Goal: Information Seeking & Learning: Learn about a topic

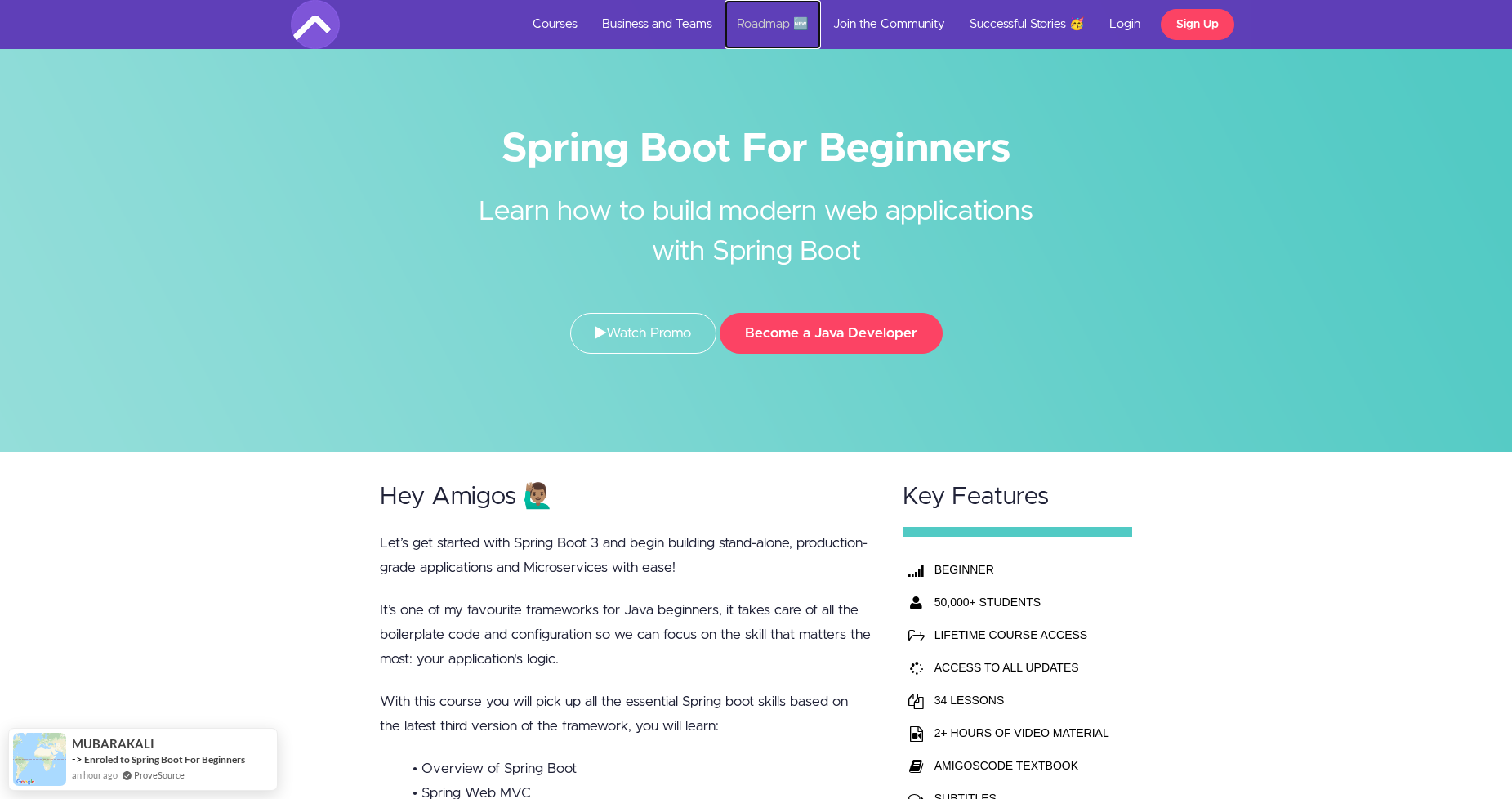
click at [750, 19] on link "Roadmap 🆕" at bounding box center [773, 25] width 96 height 49
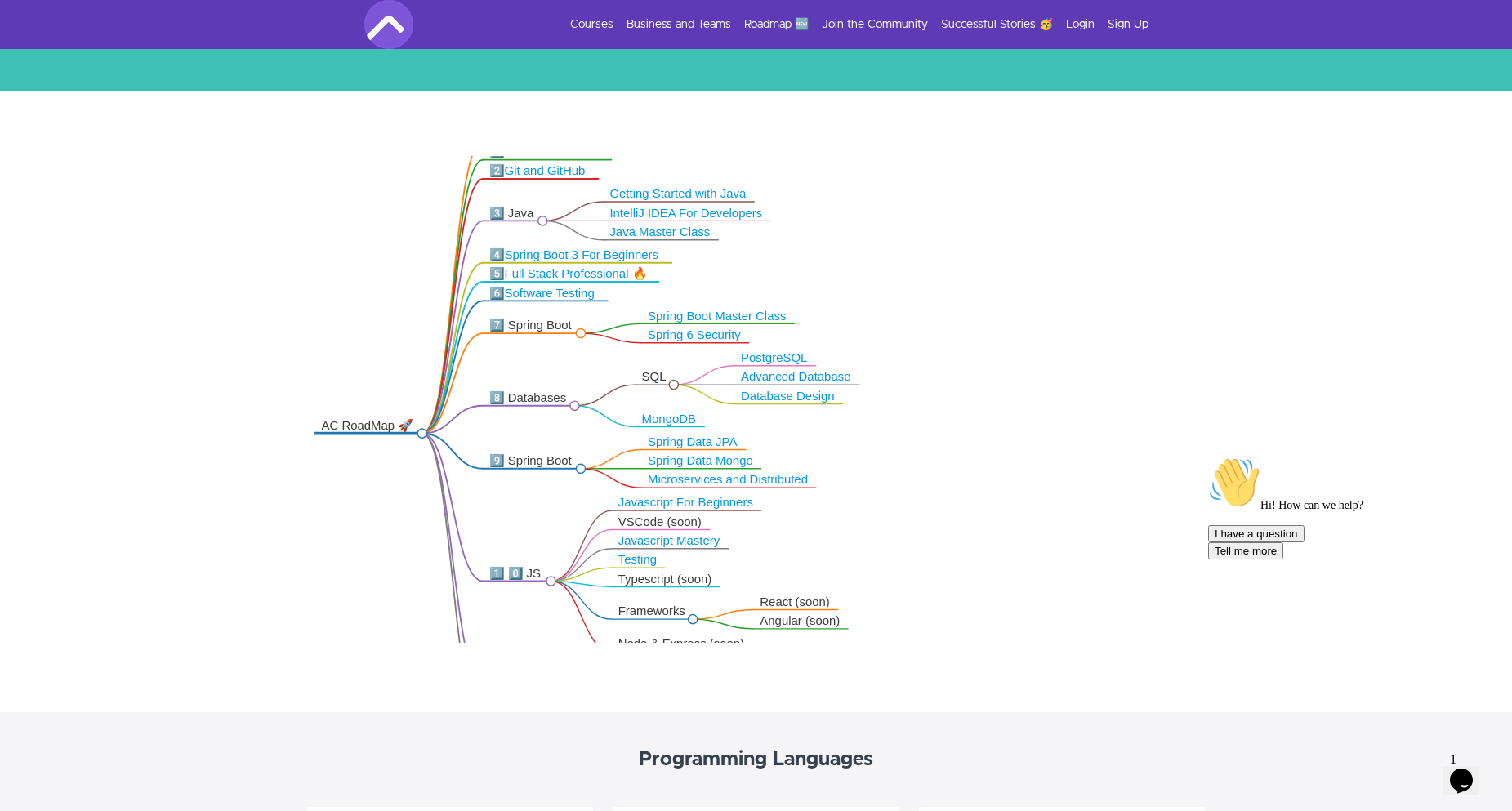
drag, startPoint x: 951, startPoint y: 453, endPoint x: 827, endPoint y: 453, distance: 124.0
click at [827, 452] on icon ".markmap{font:300 16px/20px sans-serif}.markmap-link{fill:none}.markmap-node>ci…" at bounding box center [756, 399] width 1512 height 487
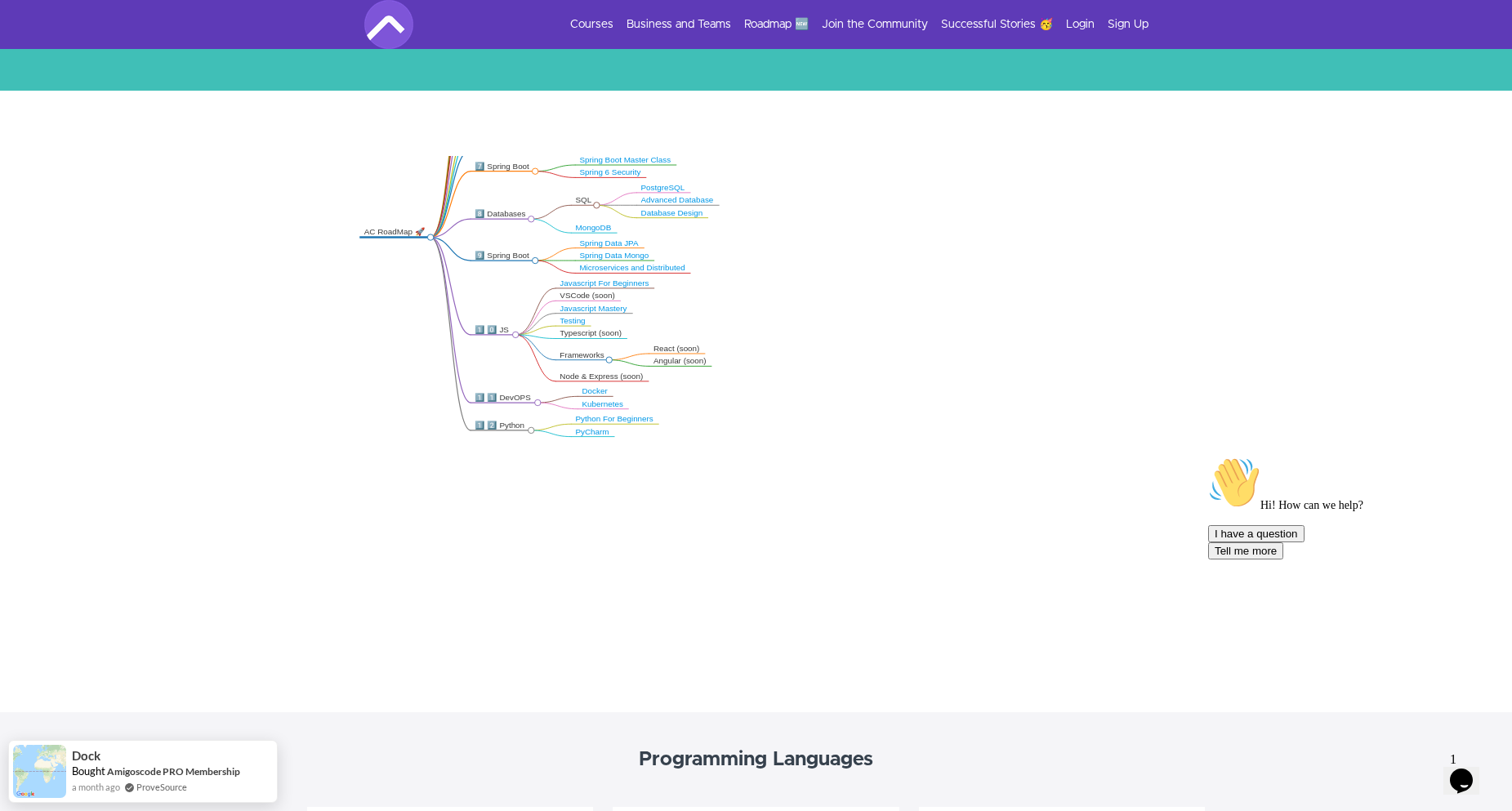
drag, startPoint x: 1062, startPoint y: 449, endPoint x: 534, endPoint y: 157, distance: 603.4
click at [505, 128] on div ".markmap{font:300 16px/20px sans-serif}.markmap-link{fill:none}.markmap-node>ci…" at bounding box center [756, 401] width 1512 height 621
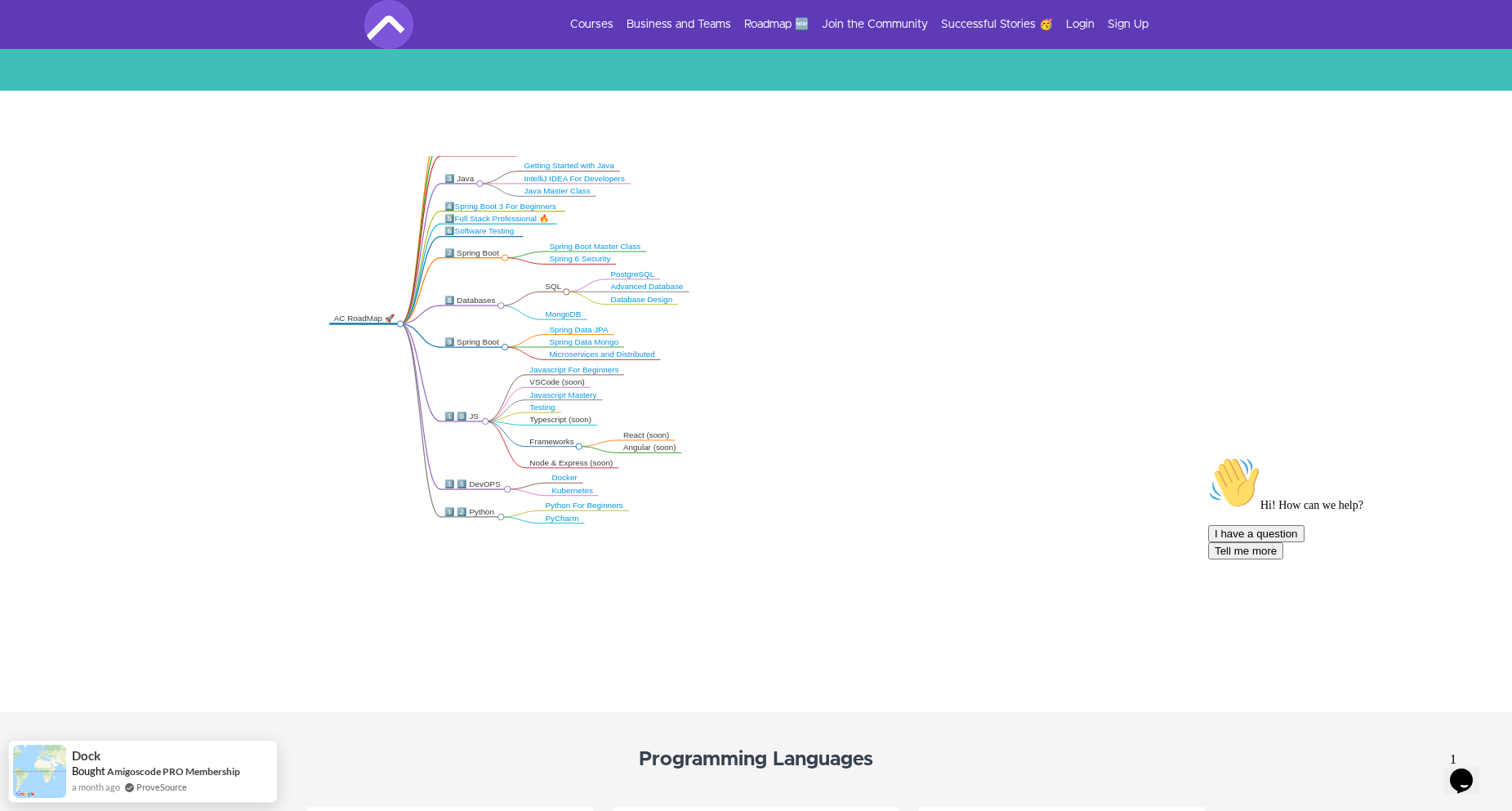
drag, startPoint x: 679, startPoint y: 285, endPoint x: 520, endPoint y: 61, distance: 274.7
click at [578, 94] on div ".markmap{font:300 16px/20px sans-serif}.markmap-link{fill:none}.markmap-node>ci…" at bounding box center [756, 401] width 1512 height 621
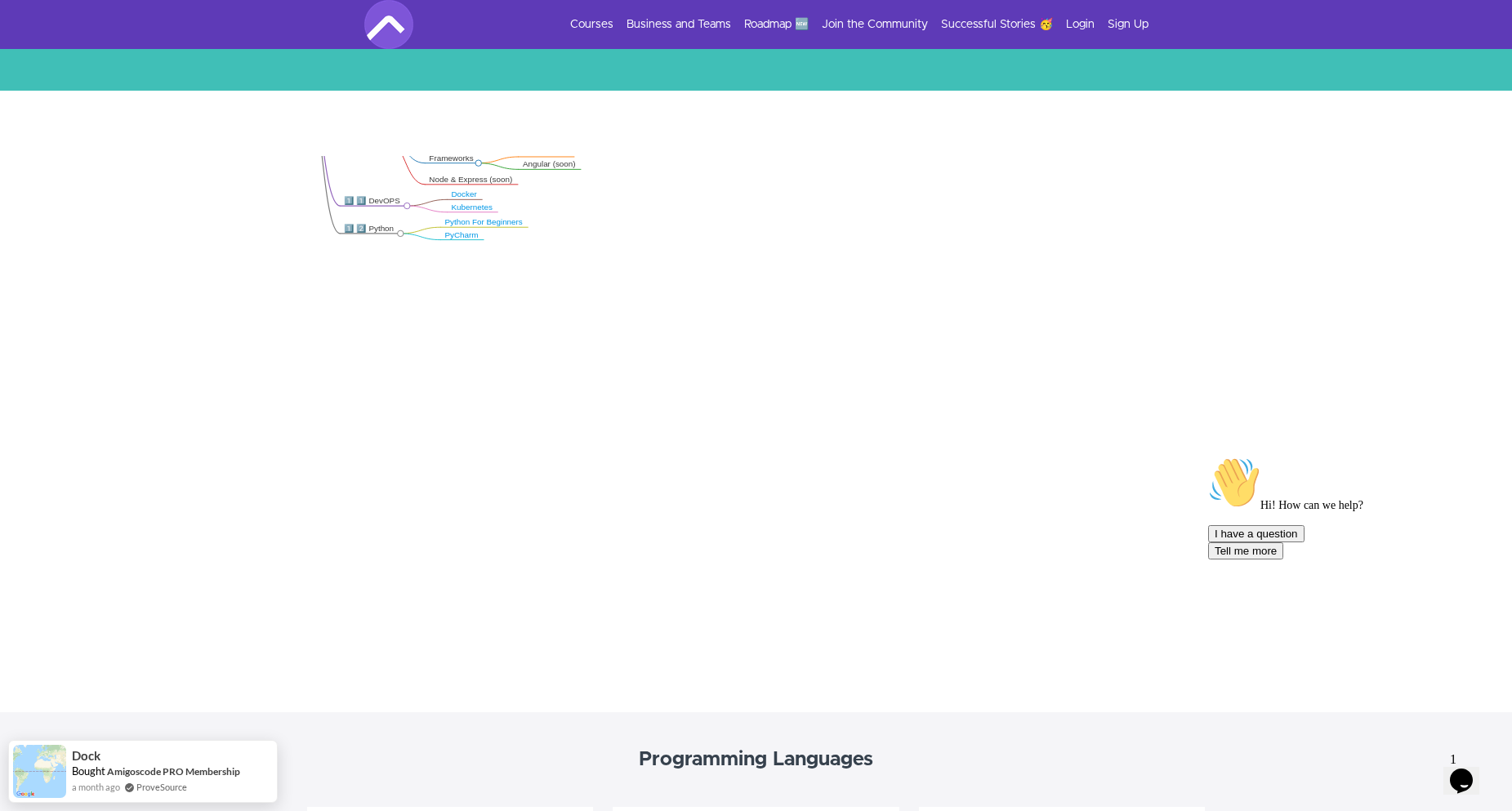
drag, startPoint x: 714, startPoint y: 549, endPoint x: 1100, endPoint y: 782, distance: 450.9
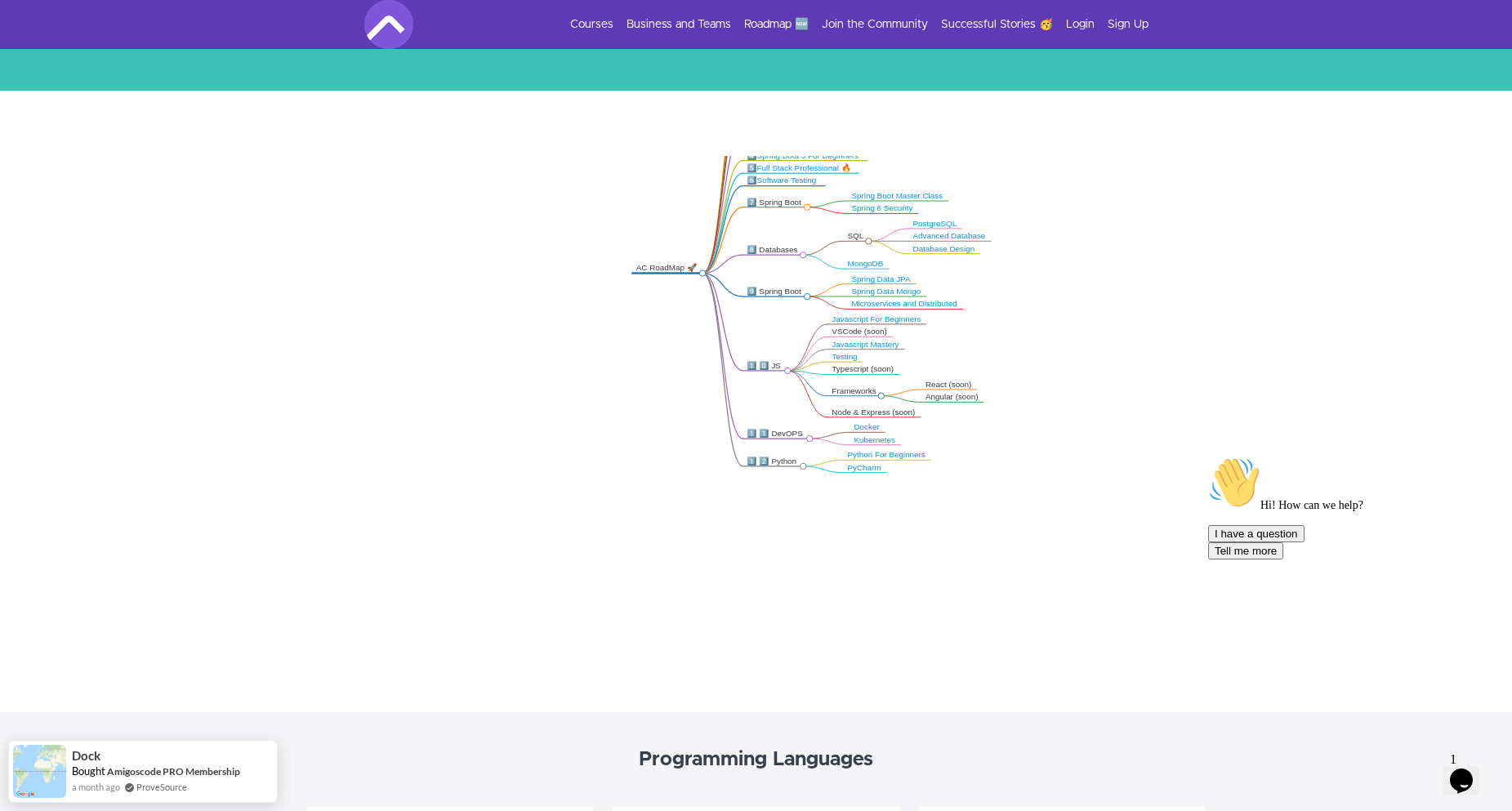
click at [732, 768] on strong "Programming Languages" at bounding box center [756, 760] width 235 height 20
click at [771, 759] on strong "Programming Languages" at bounding box center [756, 760] width 235 height 20
drag, startPoint x: 899, startPoint y: 515, endPoint x: 875, endPoint y: 471, distance: 50.1
click at [918, 570] on icon ".markmap{font:300 16px/20px sans-serif}.markmap-link{fill:none}.markmap-node>ci…" at bounding box center [756, 399] width 1512 height 487
click at [1121, 430] on icon ".markmap{font:300 16px/20px sans-serif}.markmap-link{fill:none}.markmap-node>ci…" at bounding box center [756, 399] width 1512 height 487
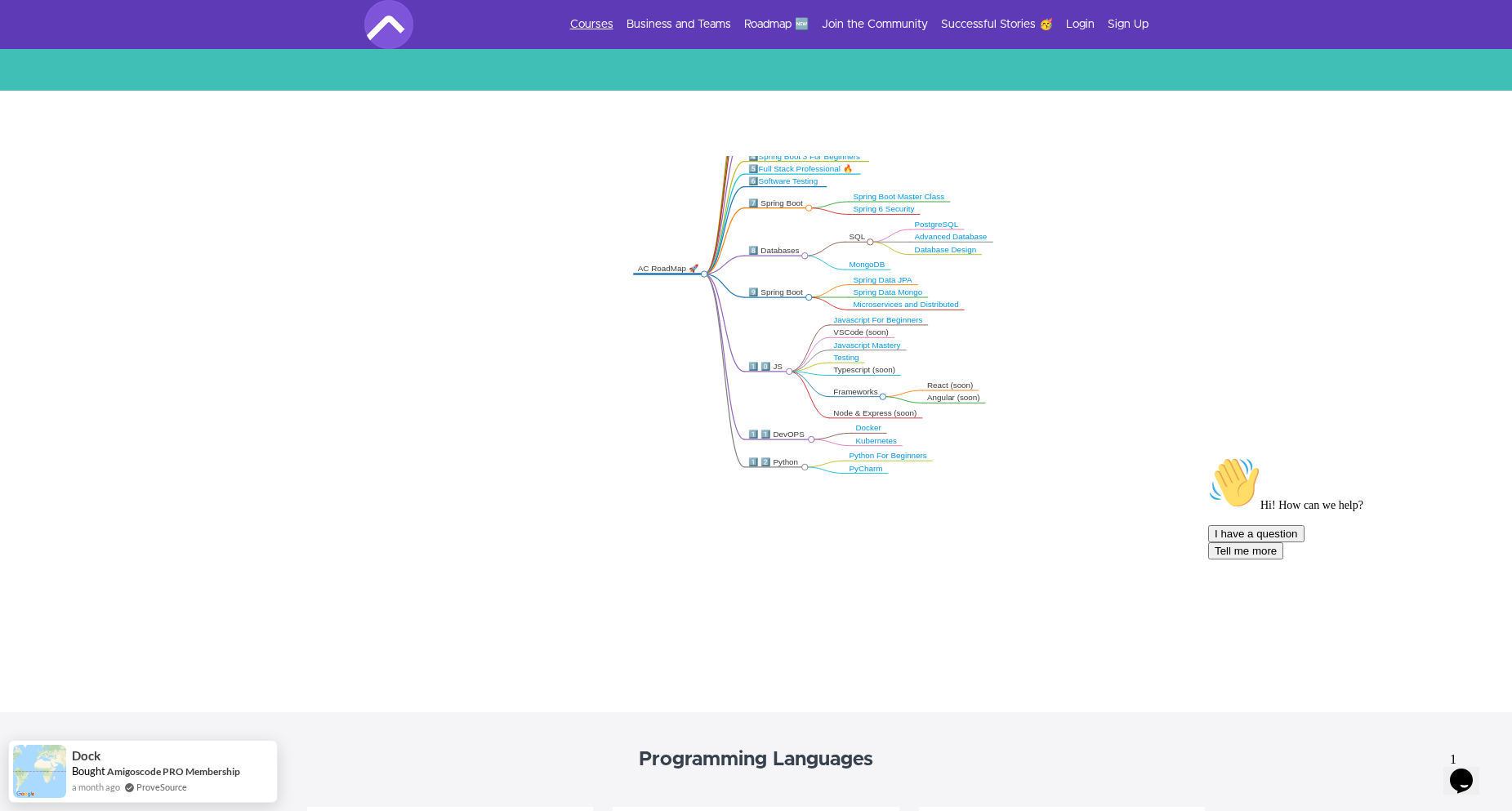
click at [601, 19] on link "Courses" at bounding box center [592, 25] width 43 height 17
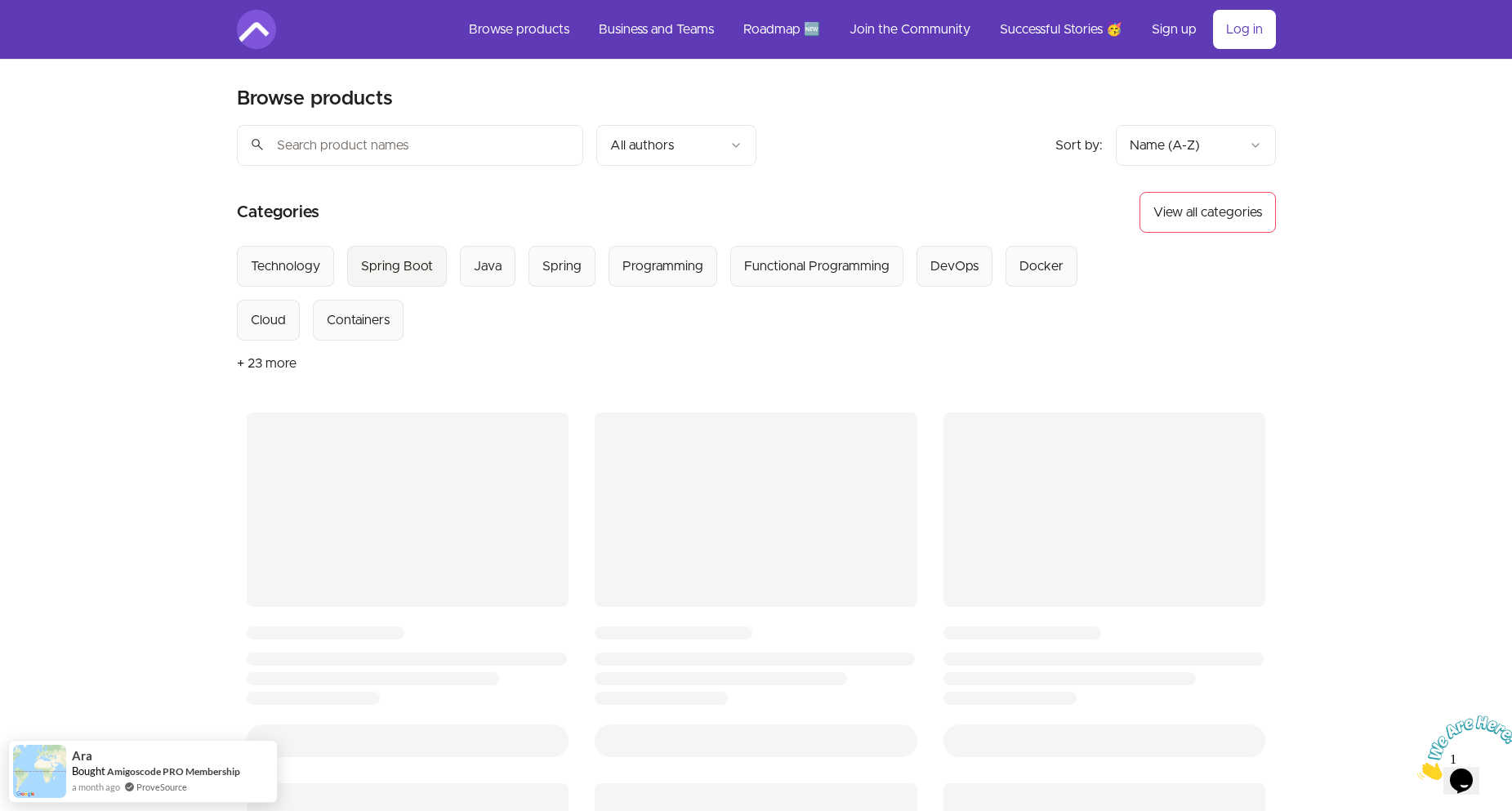
click at [427, 261] on div "Spring Boot" at bounding box center [396, 266] width 72 height 20
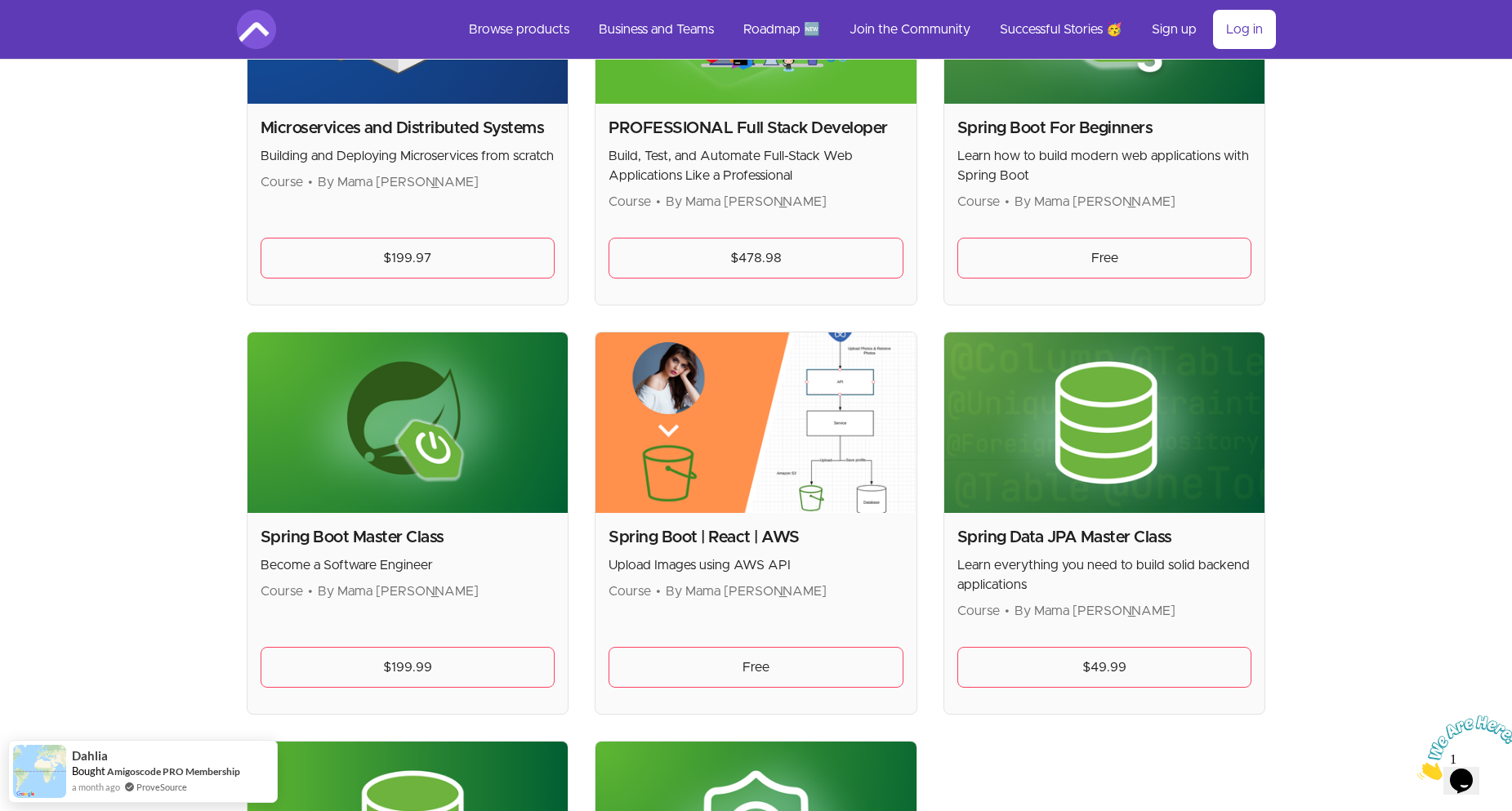
scroll to position [326, 0]
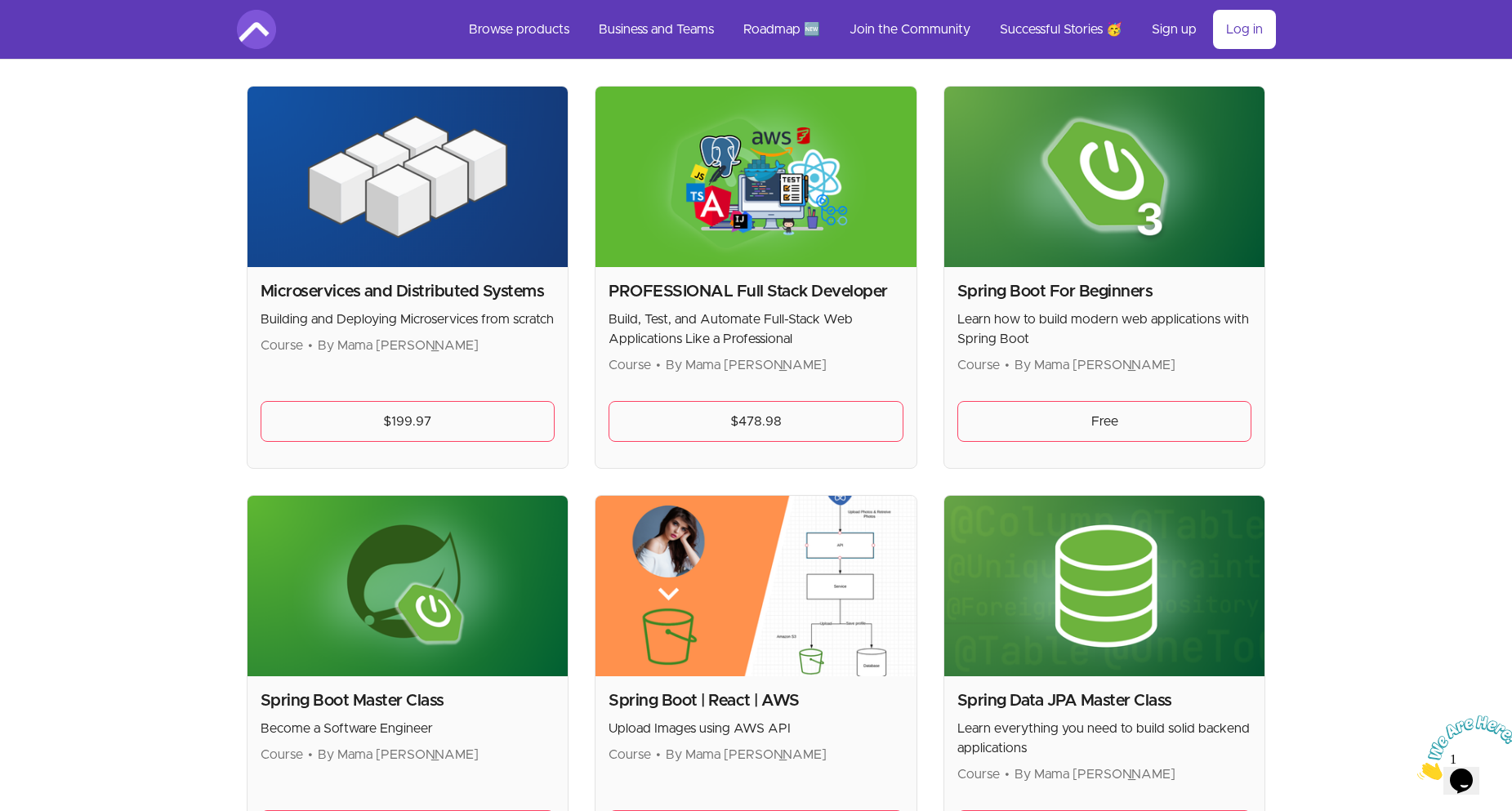
drag, startPoint x: 1032, startPoint y: 370, endPoint x: 1222, endPoint y: 366, distance: 190.0
click at [1222, 366] on p "Course • By Mama Samba Braima Nelson" at bounding box center [1105, 366] width 295 height 20
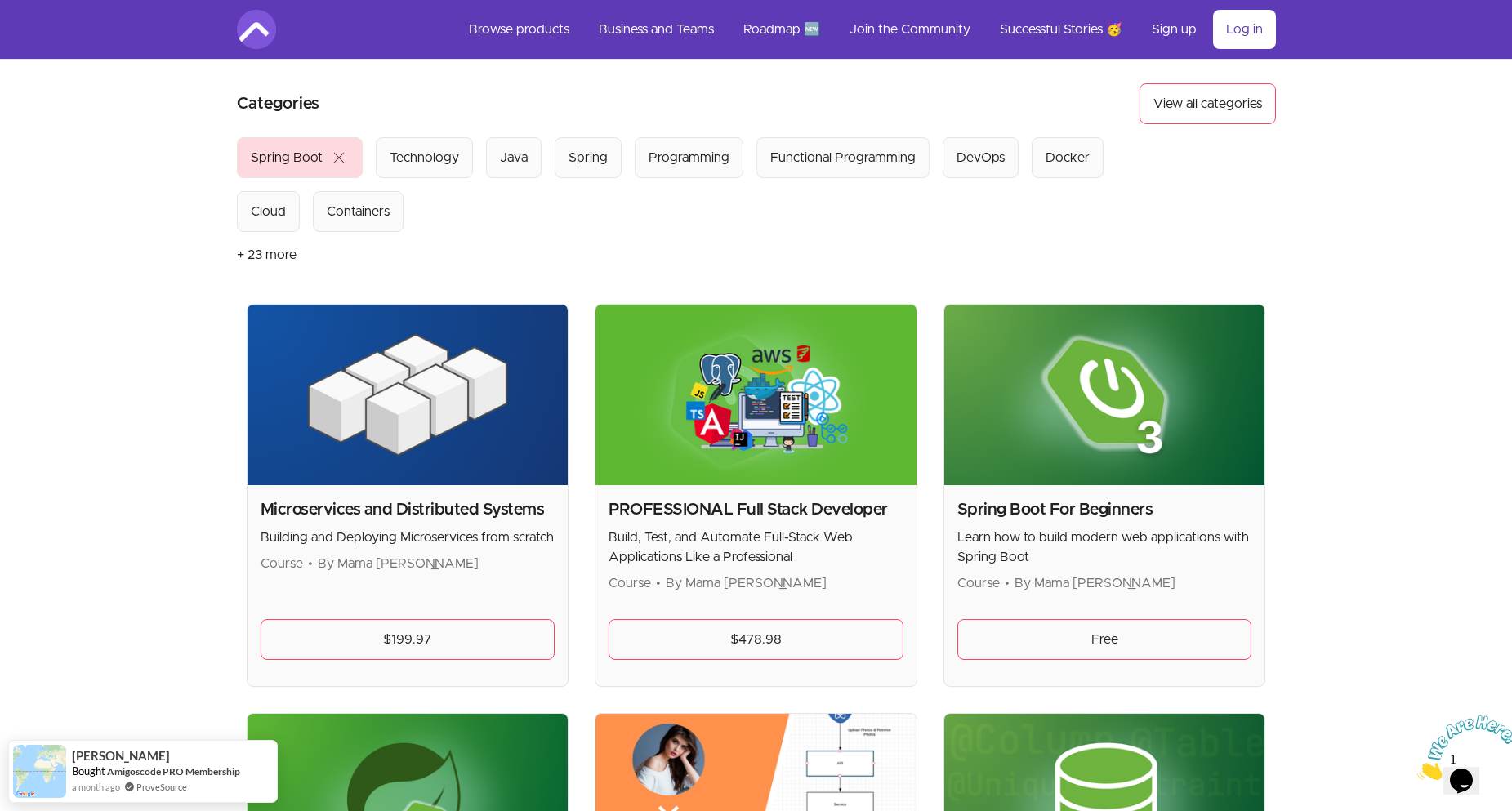
scroll to position [0, 0]
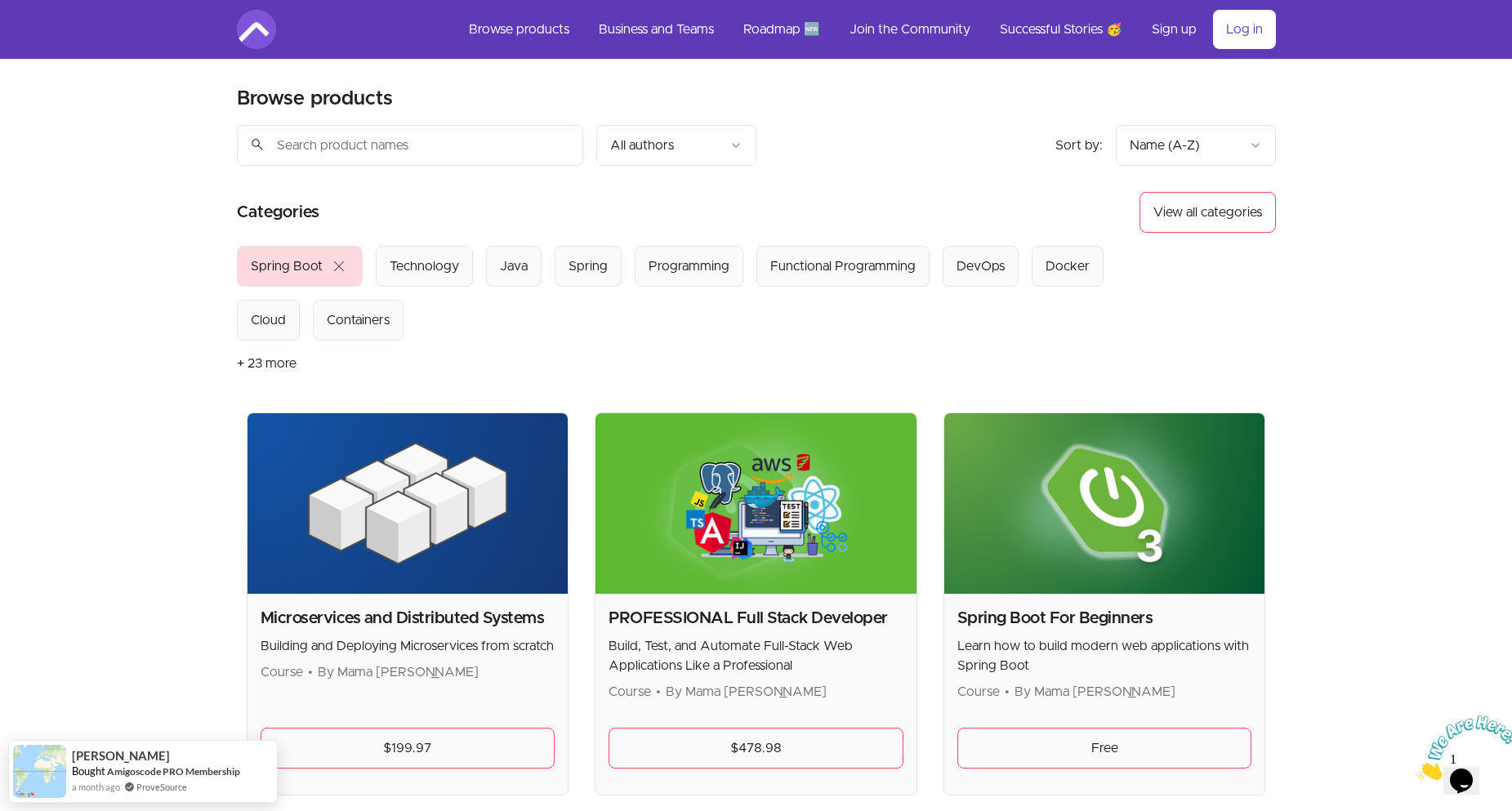
click at [245, 35] on img at bounding box center [257, 29] width 39 height 39
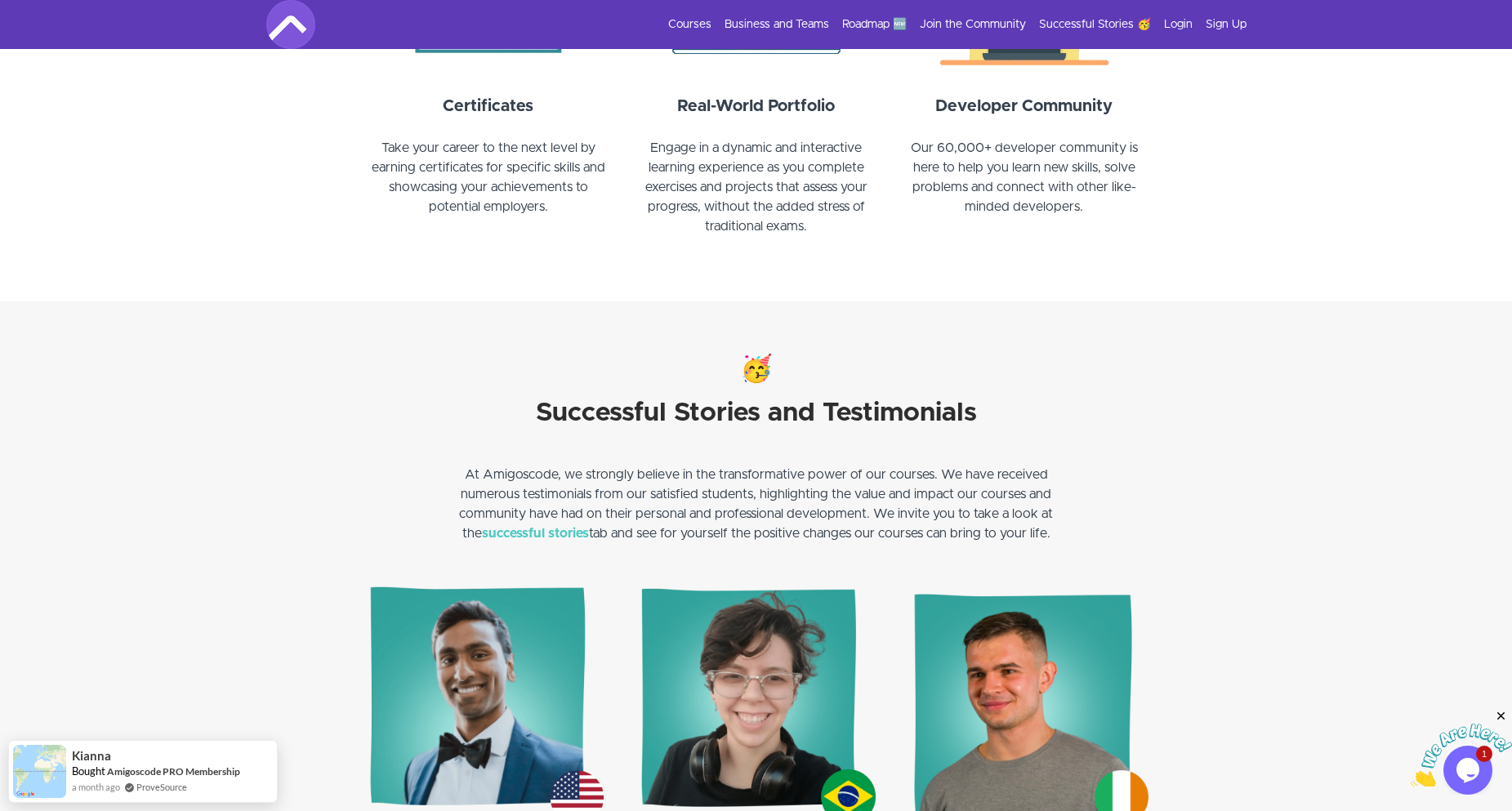
scroll to position [1961, 0]
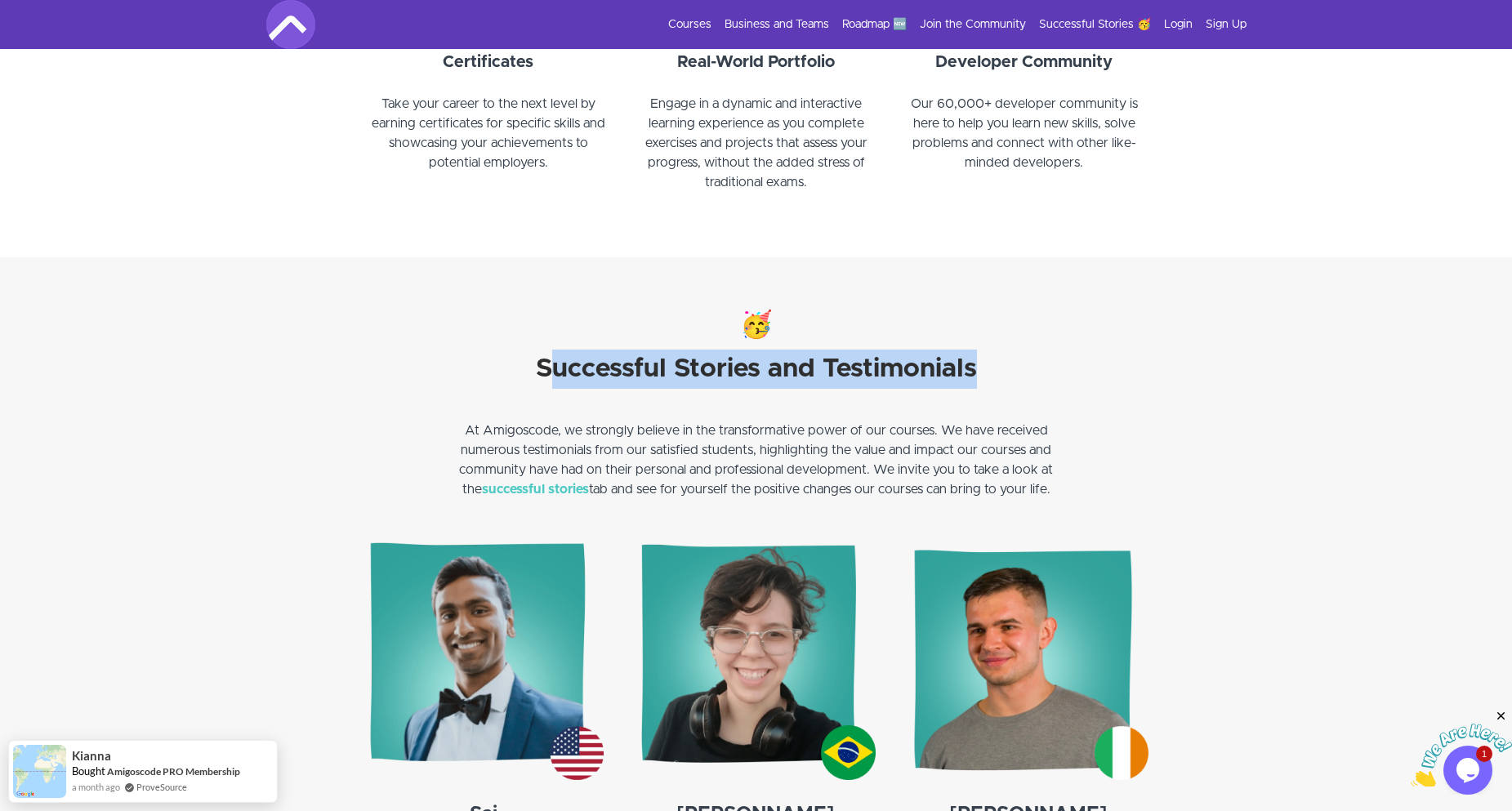
drag, startPoint x: 604, startPoint y: 377, endPoint x: 1085, endPoint y: 375, distance: 481.0
click at [1085, 375] on section "🥳 Successful Stories and Testimonials At Amigoscode, we strongly believe in the…" at bounding box center [756, 390] width 1512 height 266
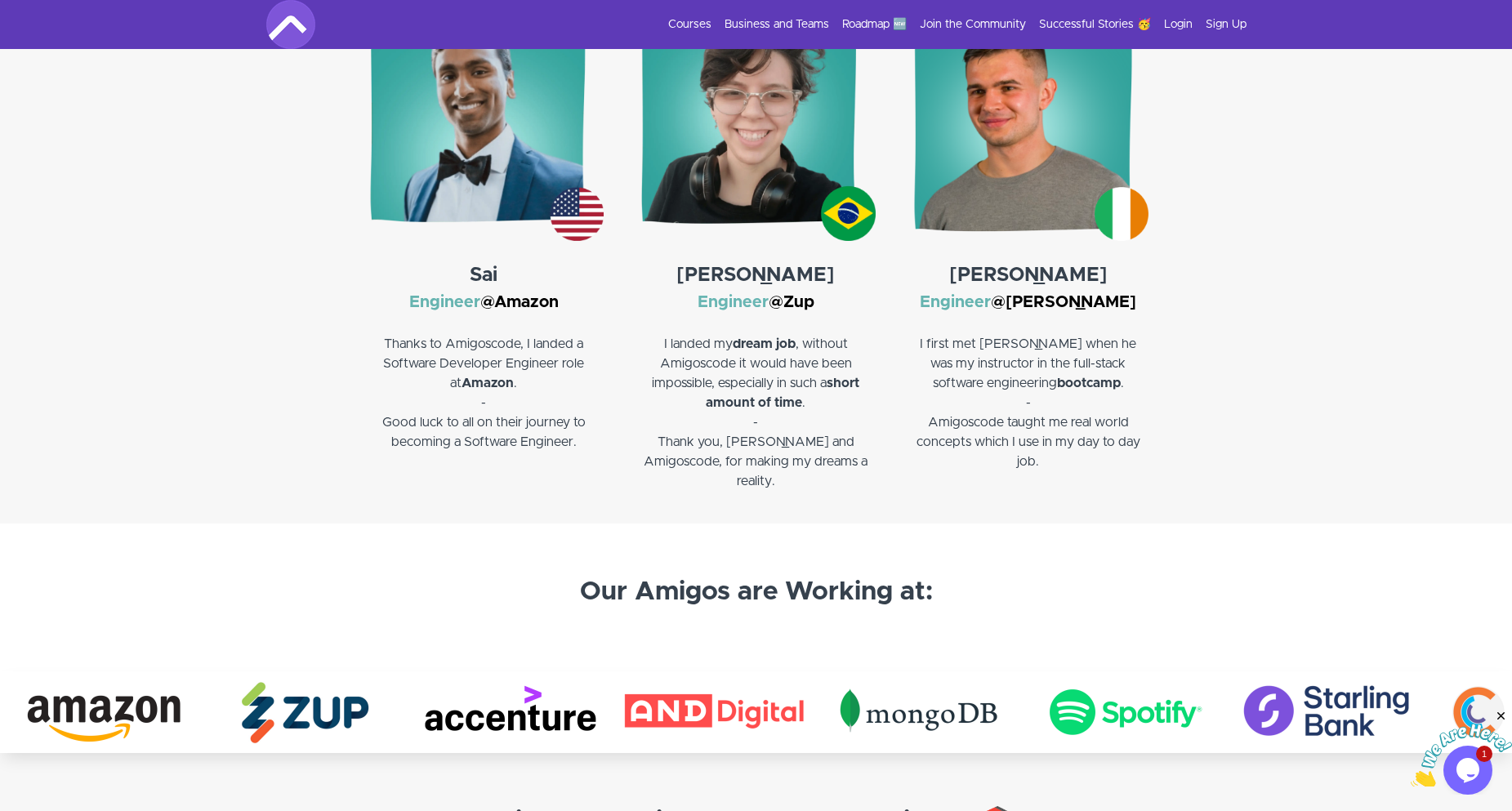
scroll to position [2778, 0]
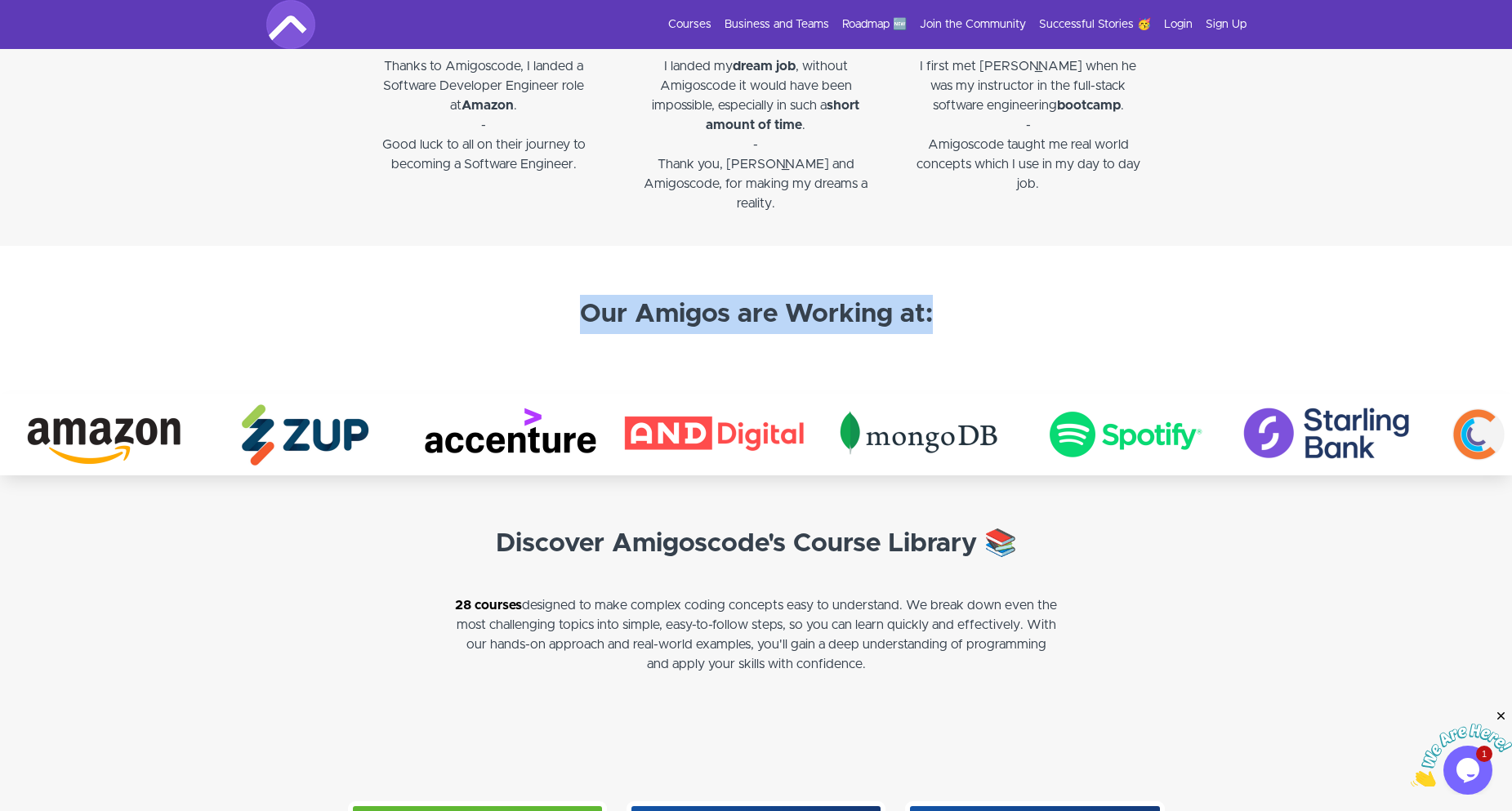
drag, startPoint x: 674, startPoint y: 318, endPoint x: 1212, endPoint y: 319, distance: 538.0
click at [1212, 319] on section "Our Amigos are Working at:" at bounding box center [756, 319] width 1512 height 147
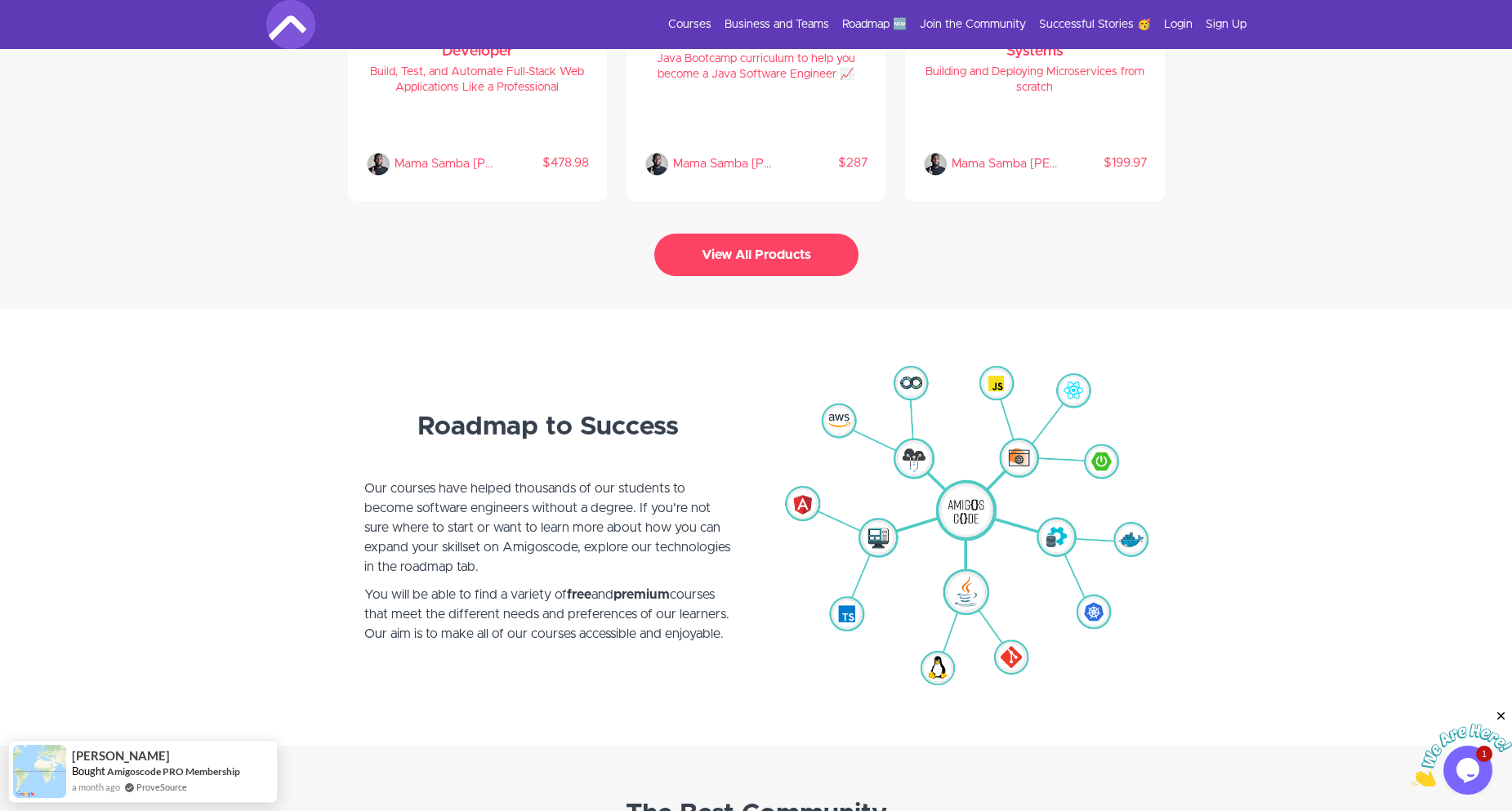
scroll to position [3840, 0]
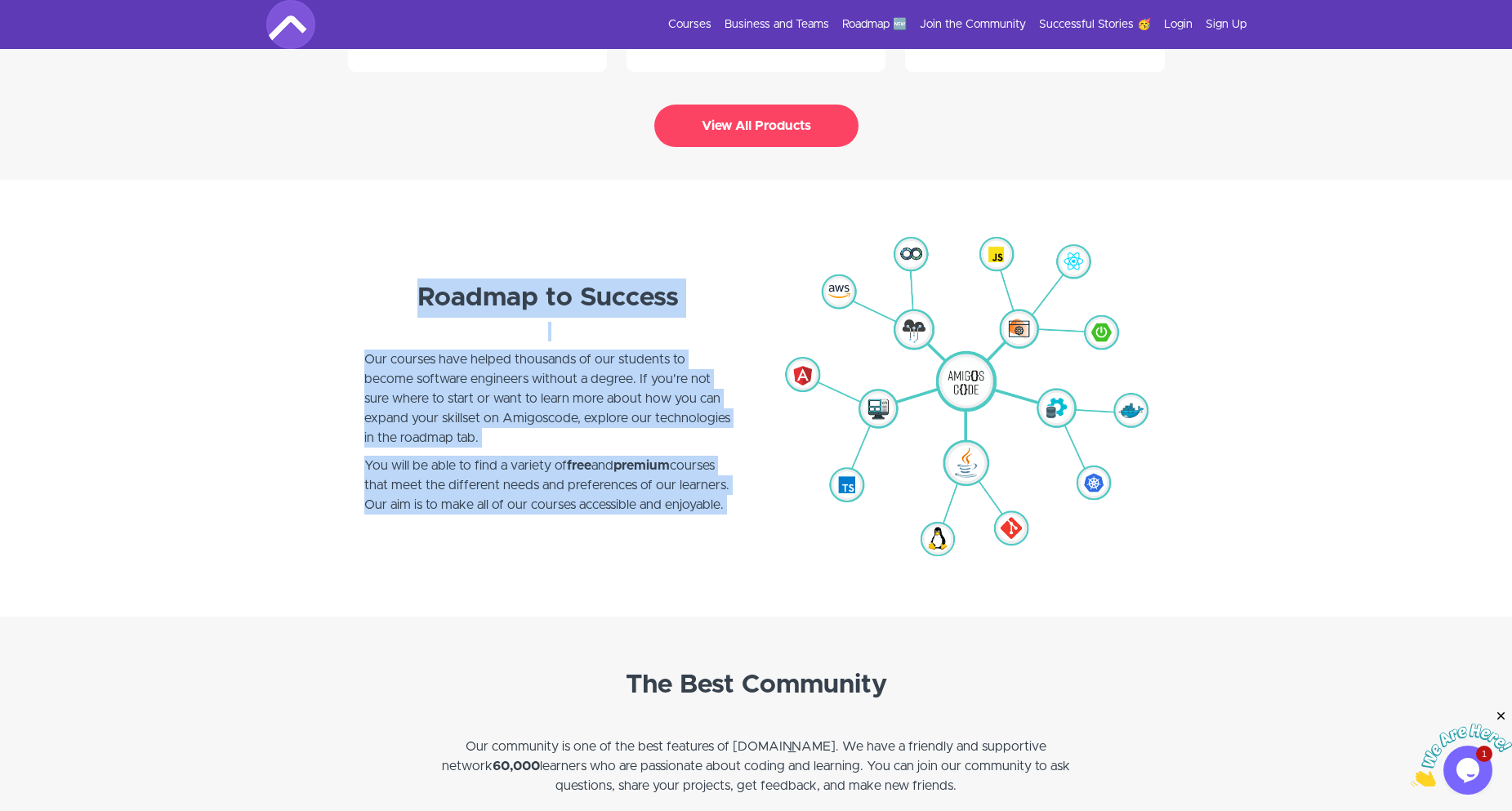
drag, startPoint x: 409, startPoint y: 325, endPoint x: 619, endPoint y: 520, distance: 286.6
click at [619, 520] on section "Roadmap to Success Our courses have helped thousands of our students to become …" at bounding box center [756, 398] width 1512 height 437
click at [619, 520] on p "You will be able to find a variety of free and premium courses that meet the di…" at bounding box center [549, 495] width 368 height 79
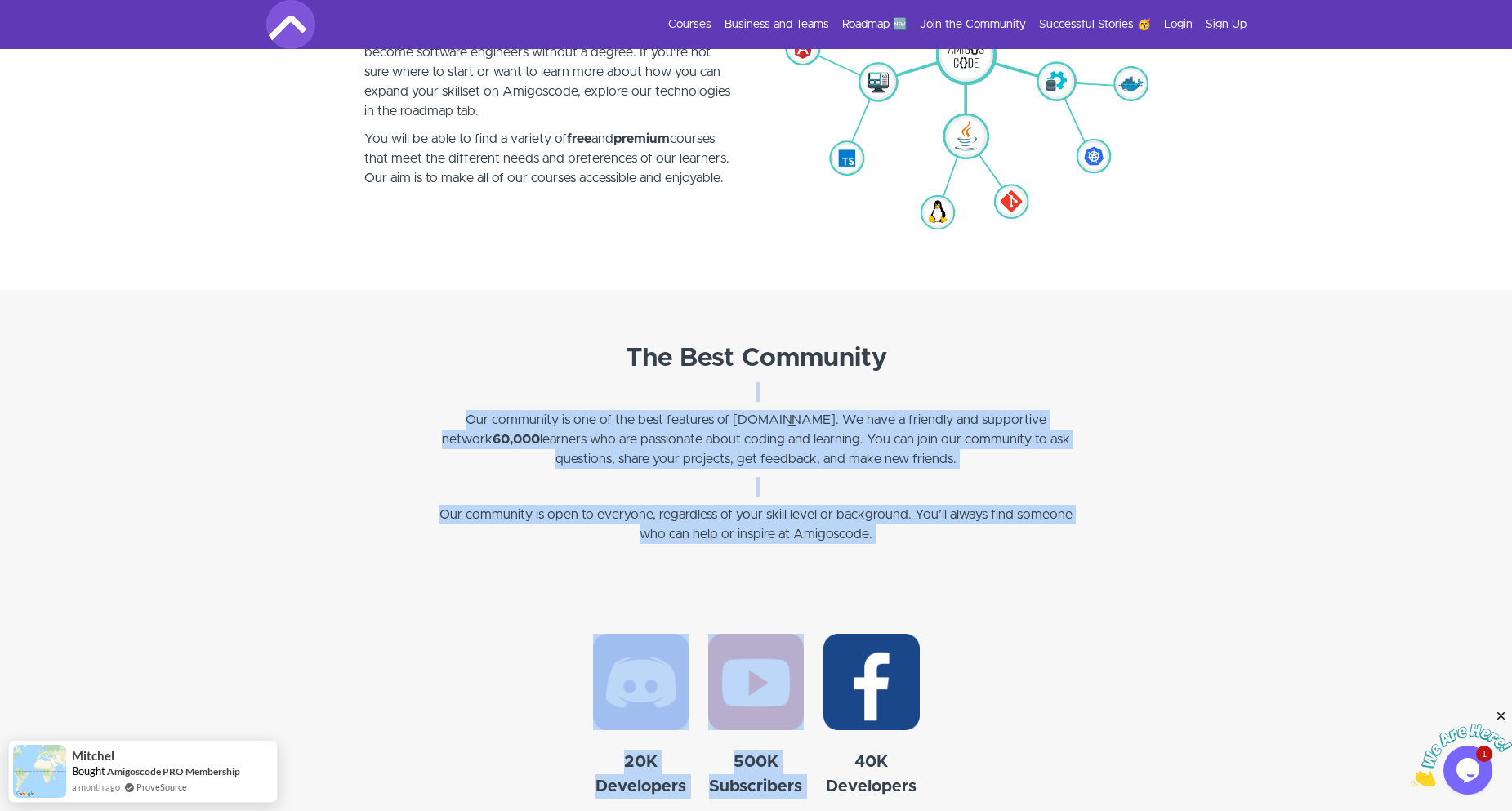
drag, startPoint x: 467, startPoint y: 388, endPoint x: 1323, endPoint y: 611, distance: 884.6
click at [1323, 611] on div "Discover Amigoscode's Course Library 📚 28 courses designed to make complex codi…" at bounding box center [756, 782] width 1512 height 3555
click at [1323, 611] on section "20K Developers Join Now 500K Subscribers Subscribe Now 40K Developers Join Now" at bounding box center [756, 735] width 1512 height 268
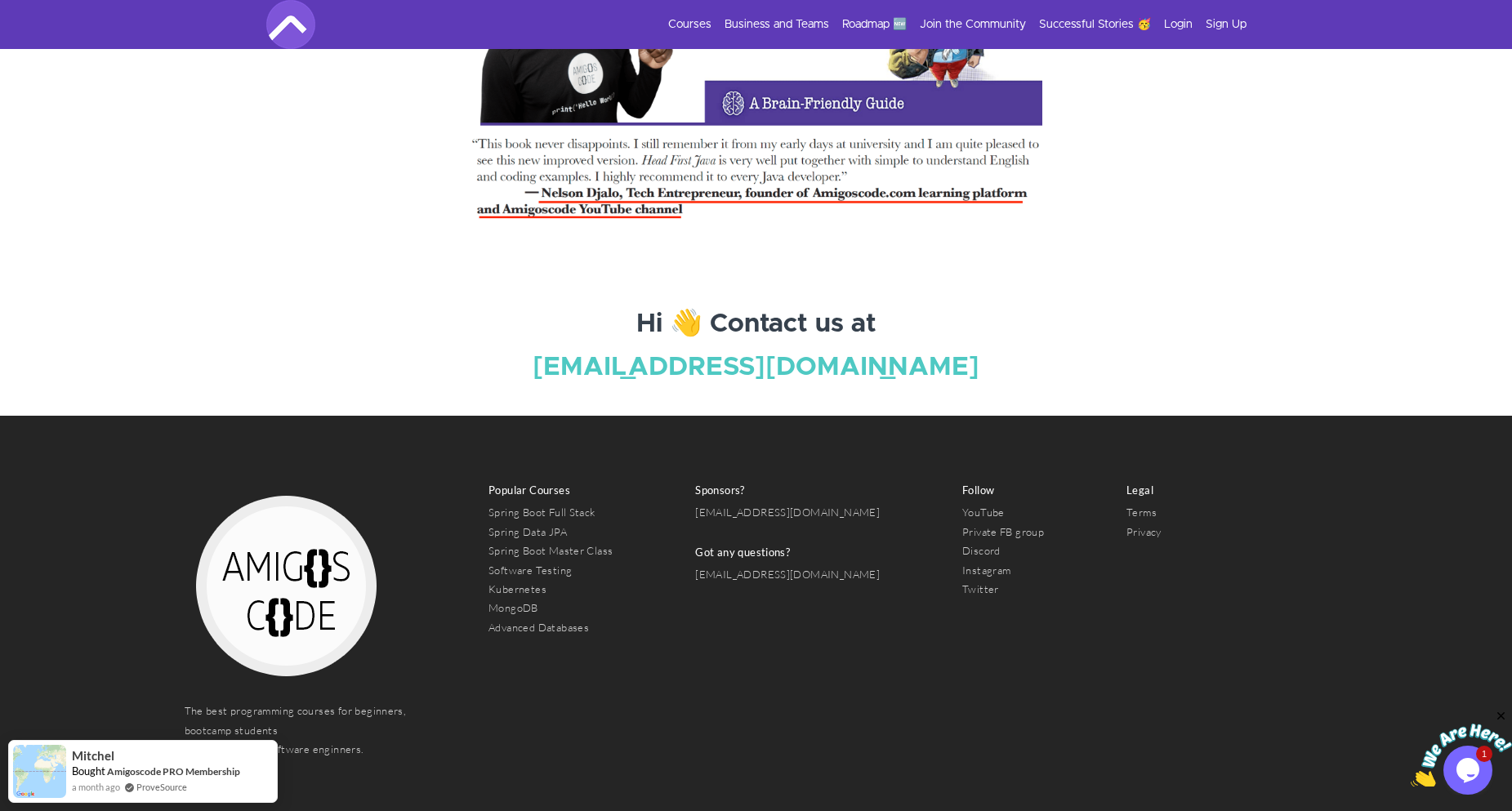
scroll to position [5719, 0]
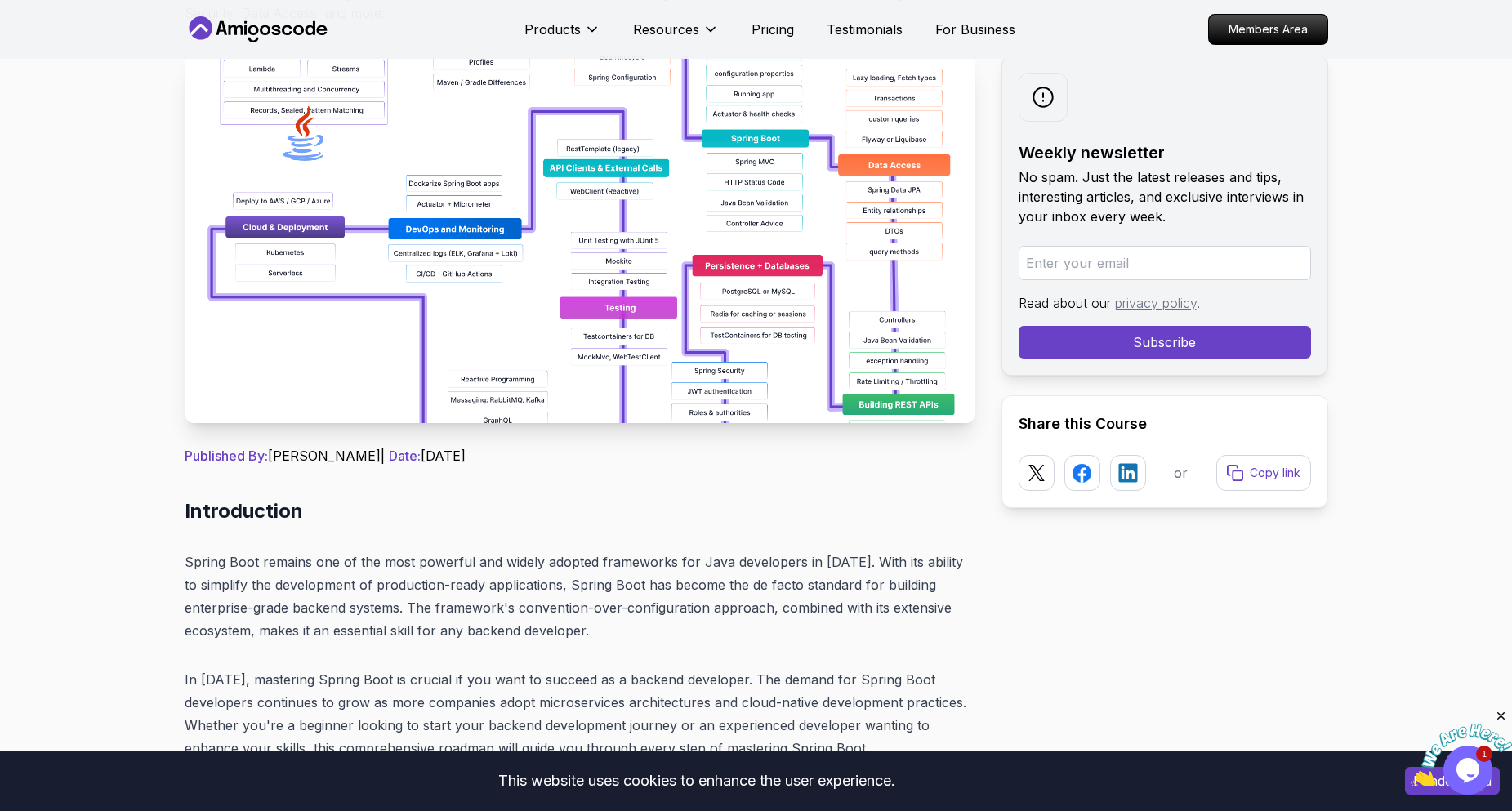
click at [729, 289] on img at bounding box center [580, 240] width 791 height 368
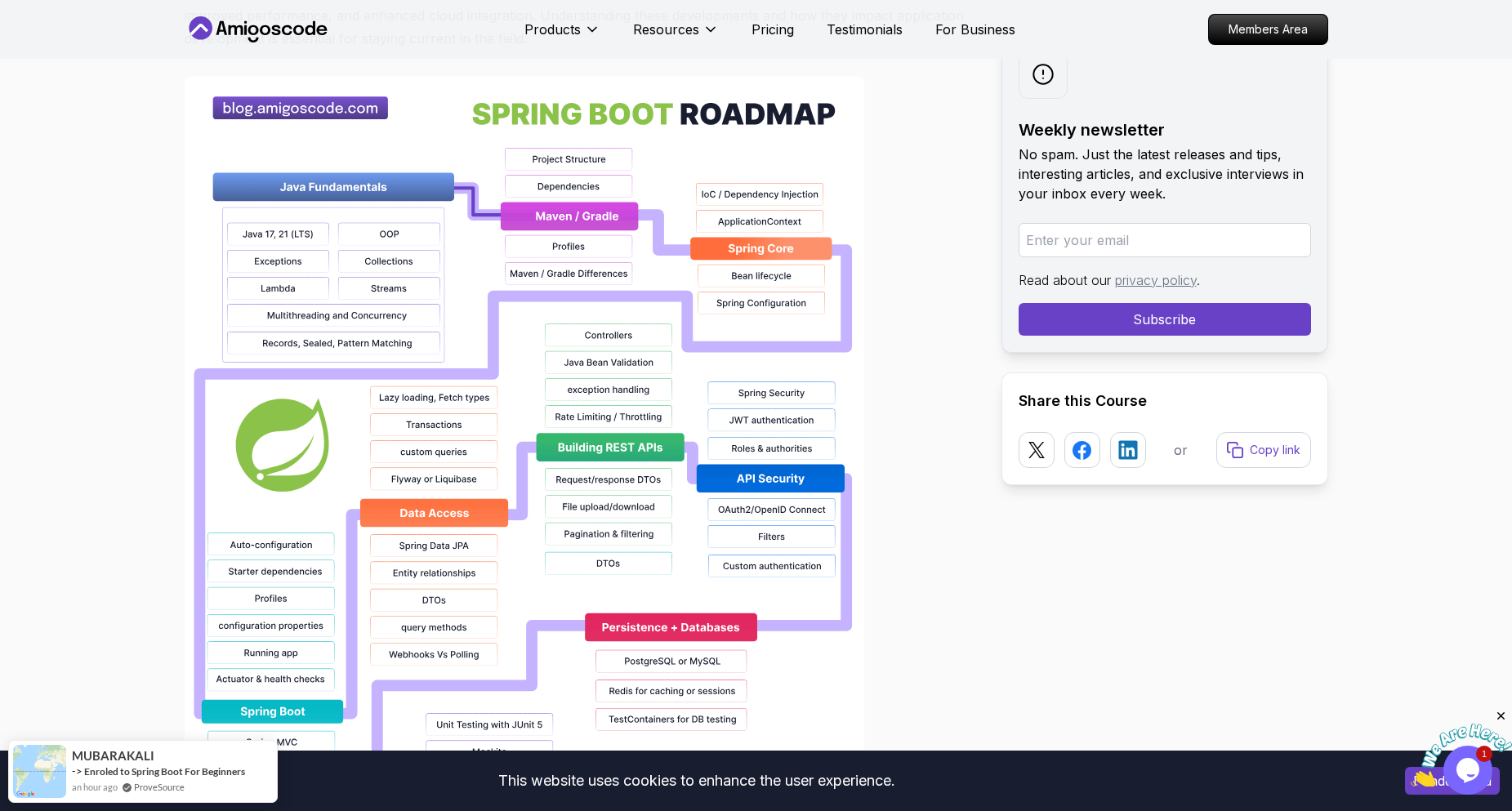
scroll to position [1144, 0]
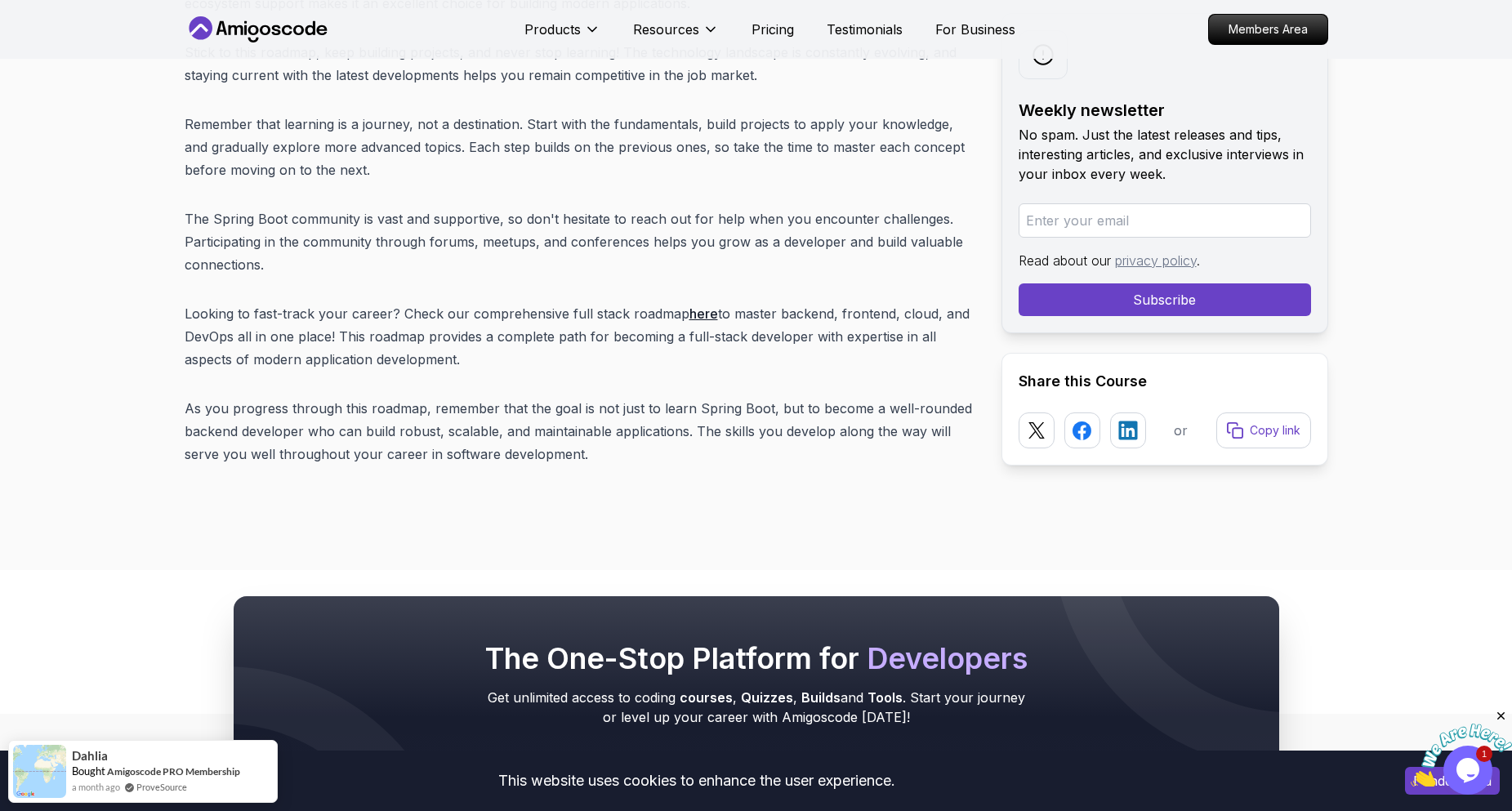
scroll to position [20507, 0]
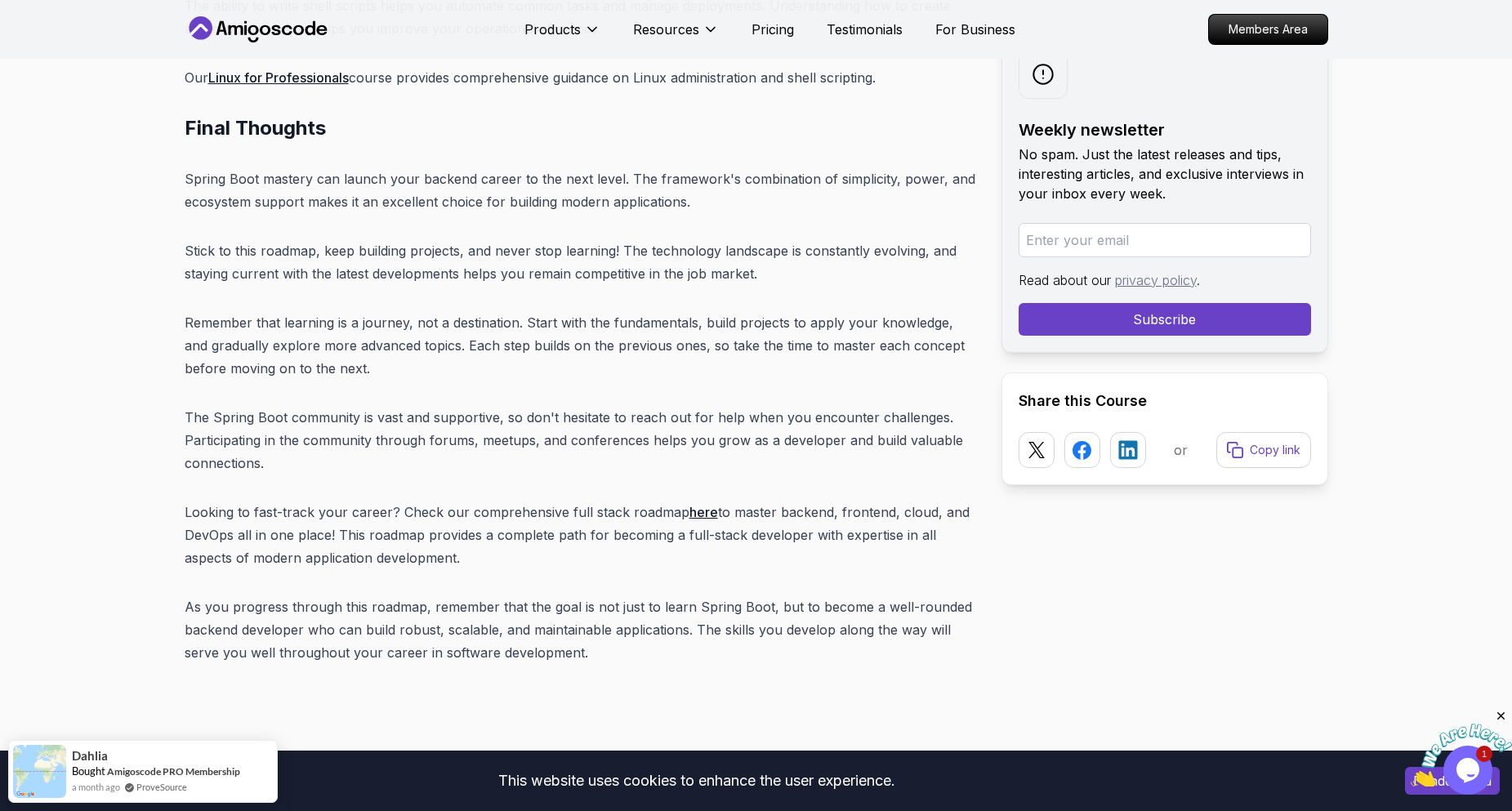
drag, startPoint x: 188, startPoint y: 370, endPoint x: 505, endPoint y: 412, distance: 319.8
click at [505, 500] on p "Looking to fast-track your career? Check our comprehensive full stack roadmap h…" at bounding box center [580, 535] width 791 height 69
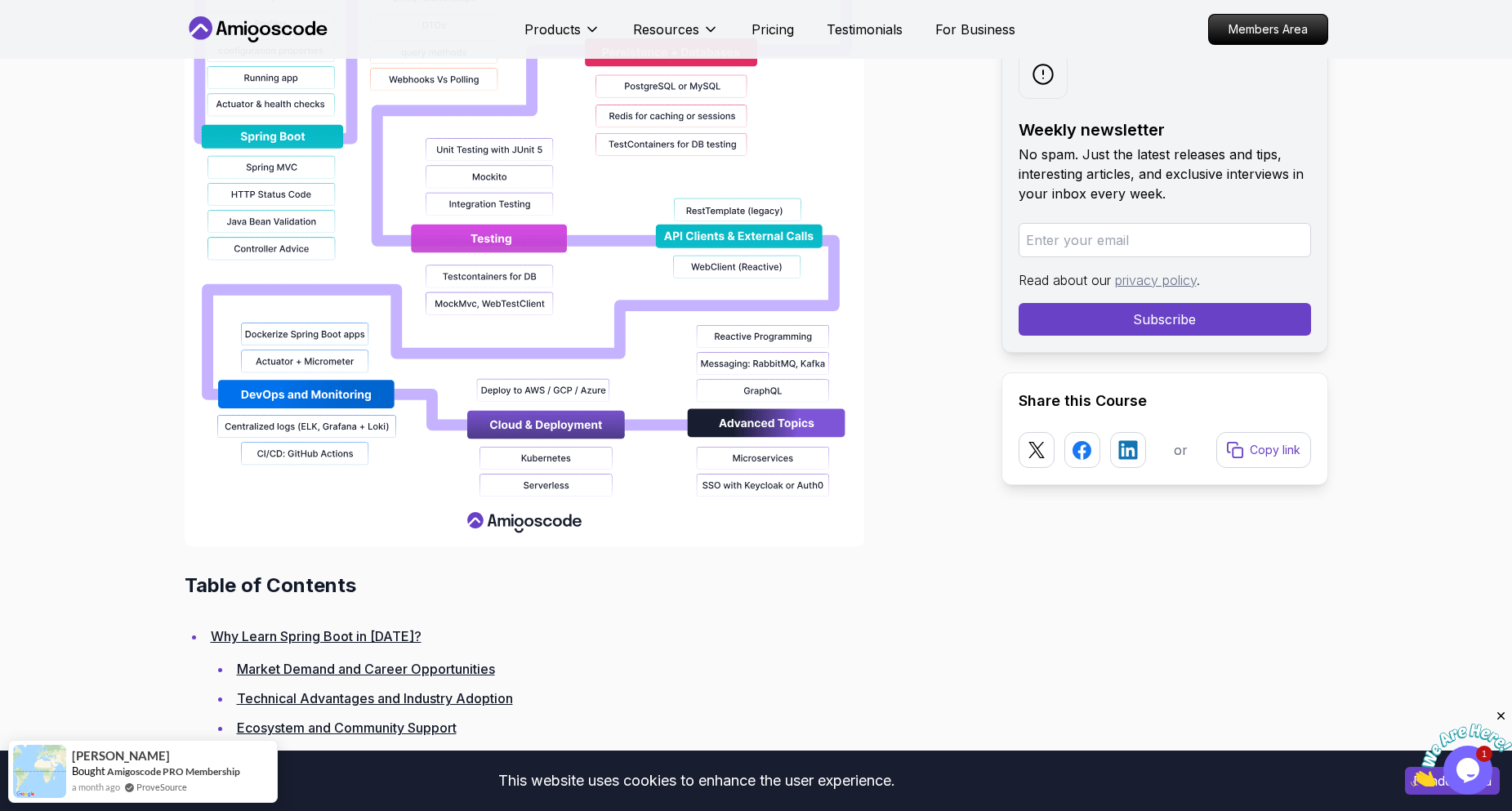
scroll to position [404, 0]
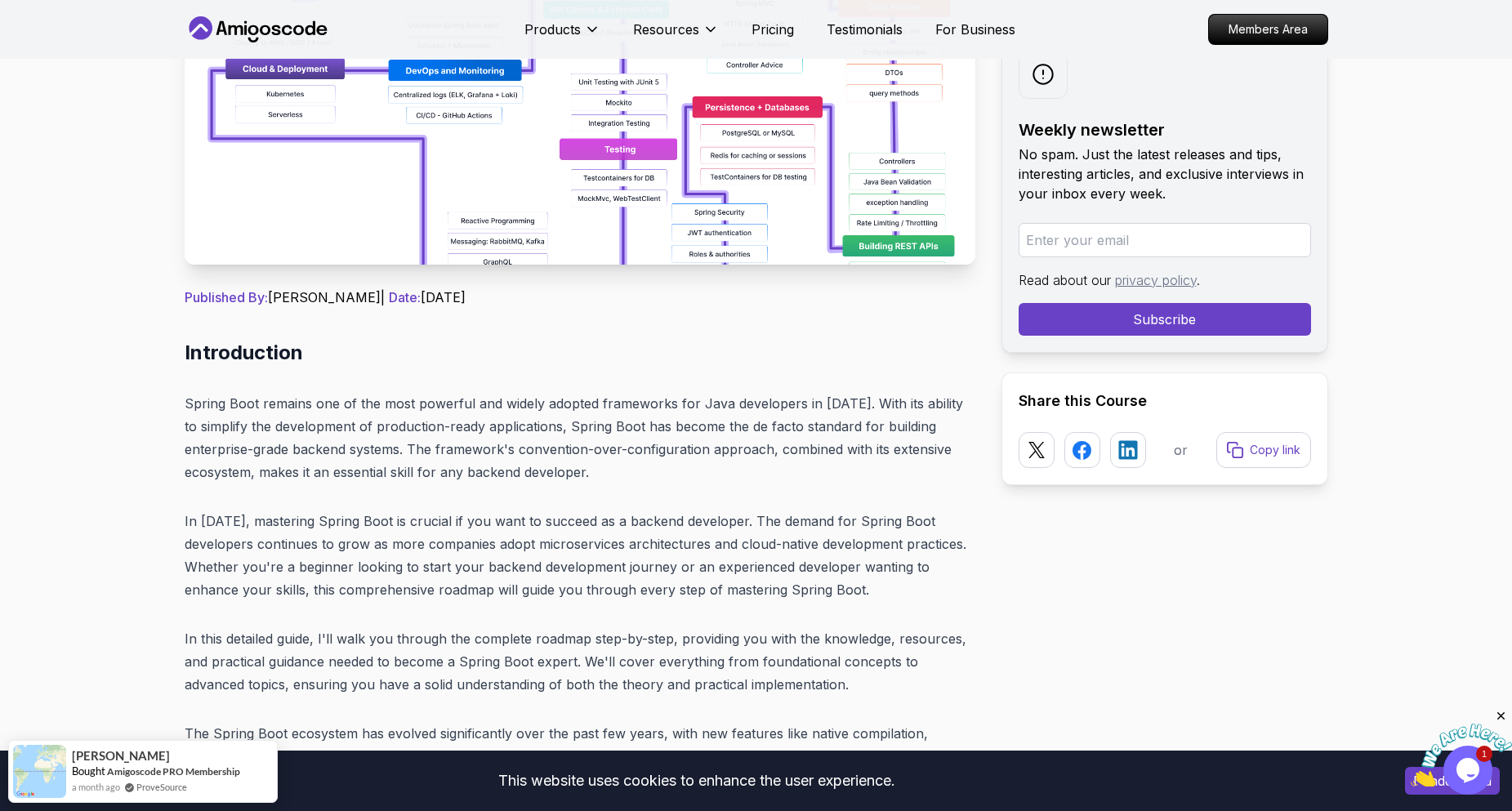
drag, startPoint x: 678, startPoint y: 475, endPoint x: 733, endPoint y: 205, distance: 275.5
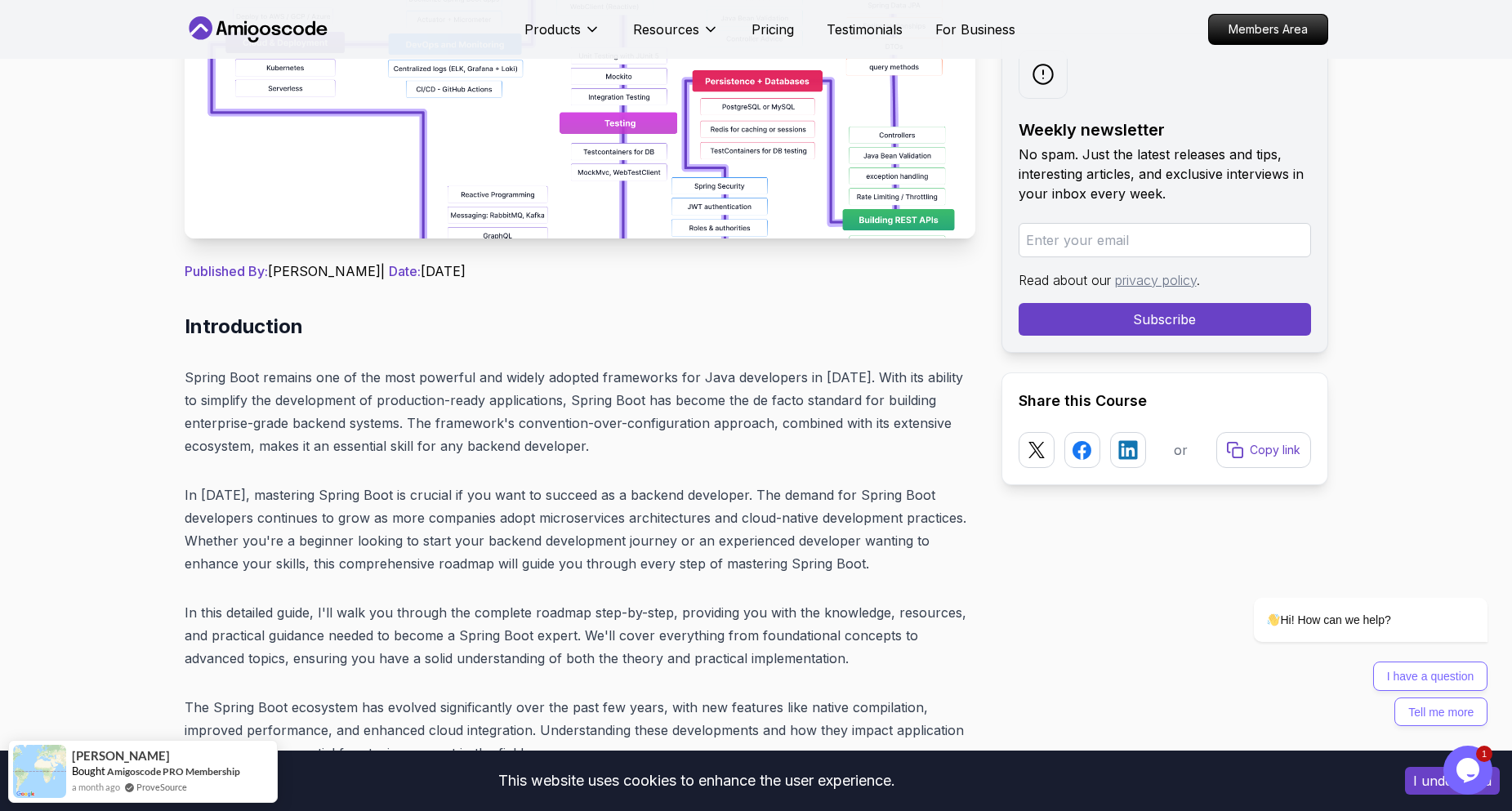
scroll to position [654, 0]
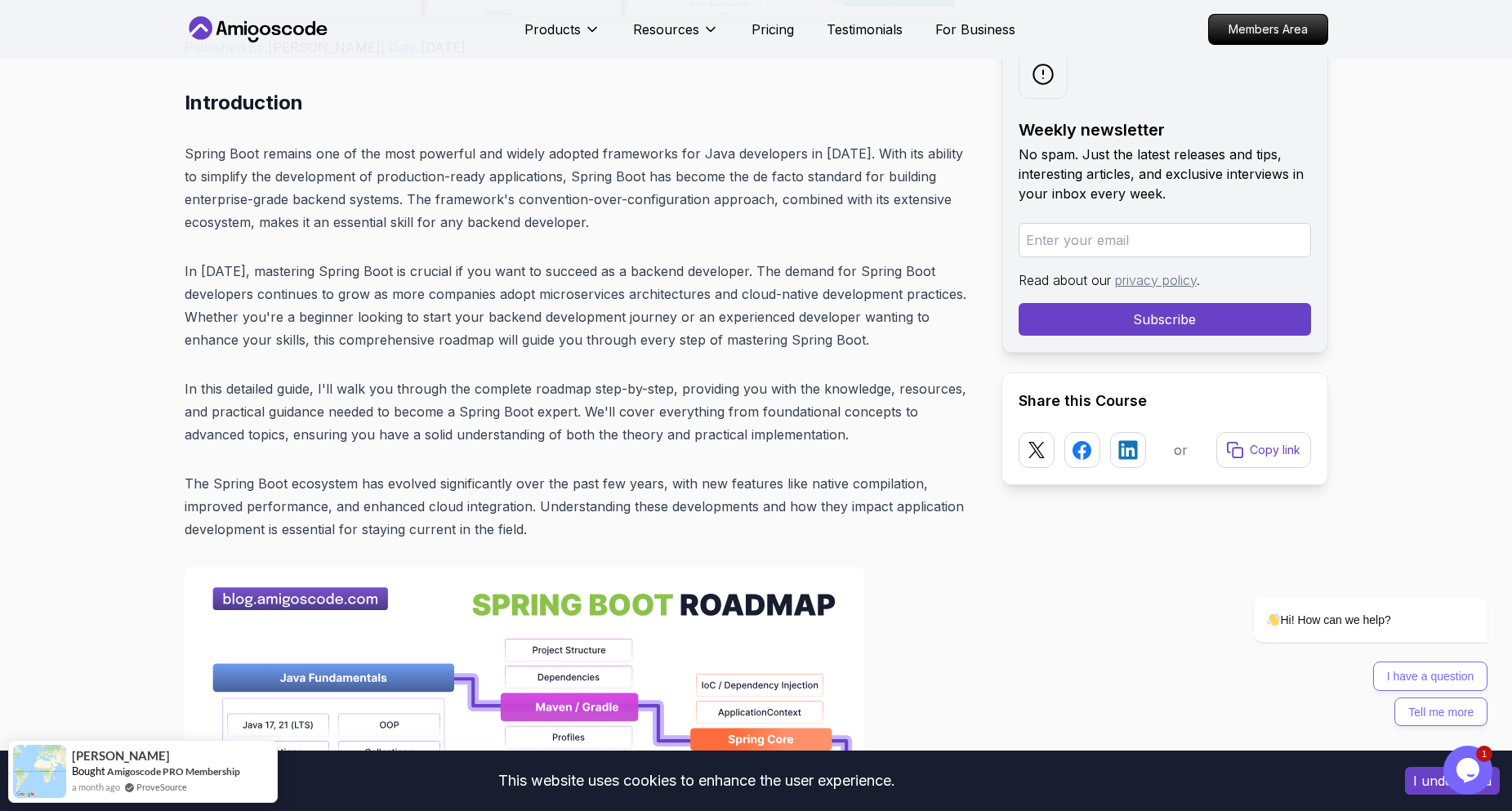
click at [1468, 776] on icon "Opens Chat This icon Opens the chat window." at bounding box center [1468, 770] width 27 height 27
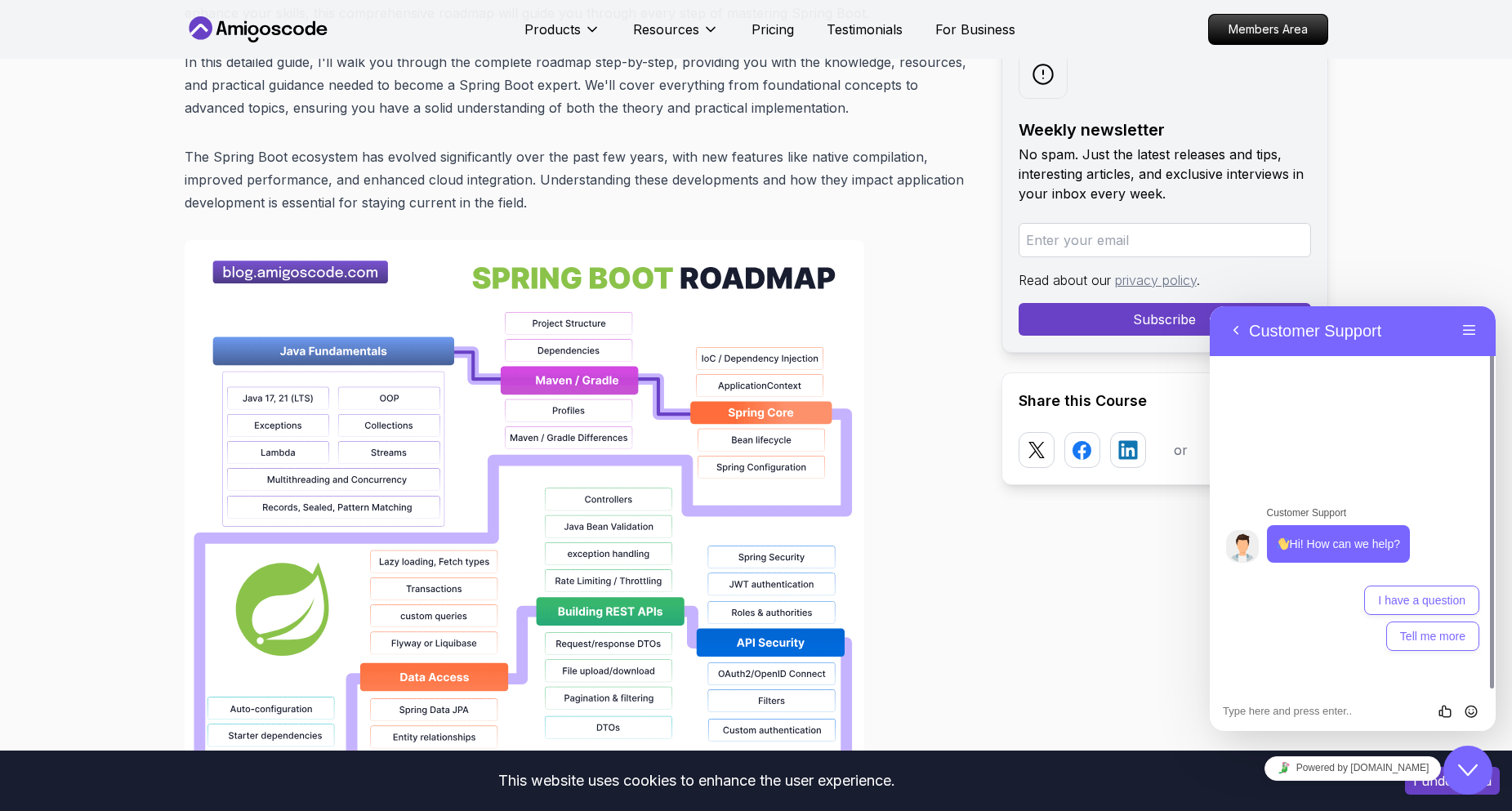
scroll to position [1144, 0]
